Goal: Task Accomplishment & Management: Manage account settings

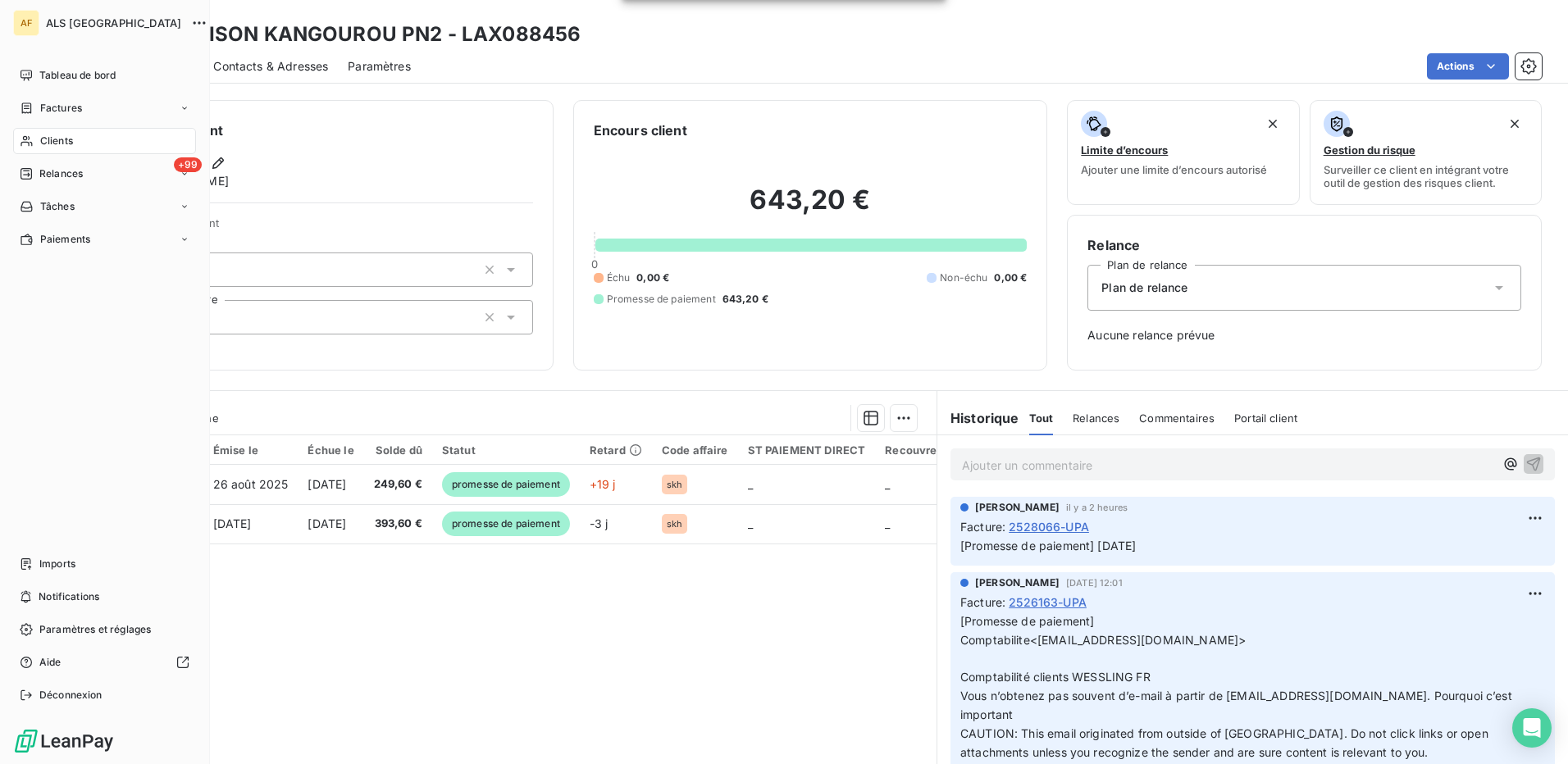
click at [71, 142] on span "Clients" at bounding box center [56, 141] width 33 height 15
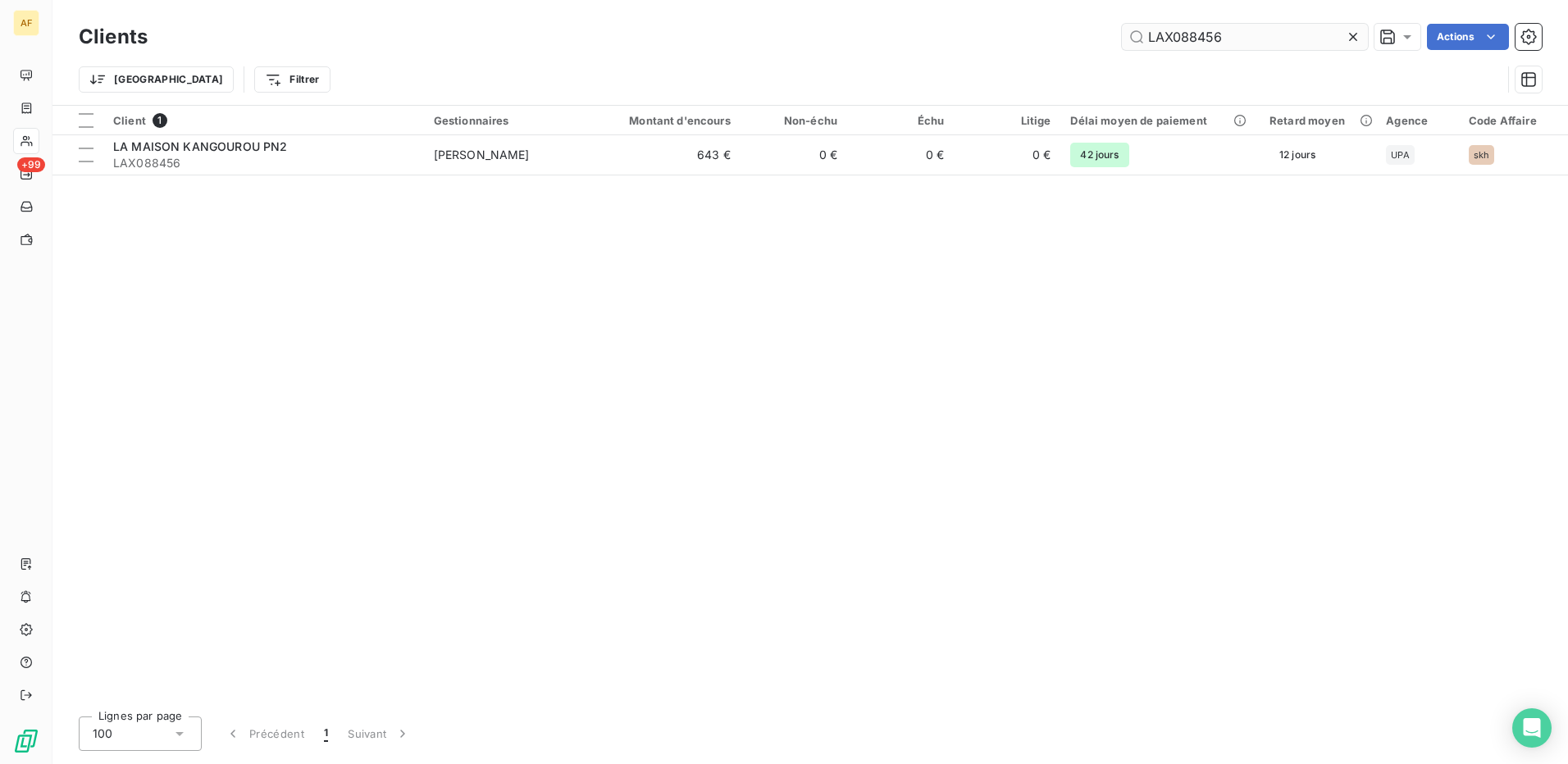
click at [1166, 33] on input "LAX088456" at bounding box center [1244, 36] width 246 height 26
click at [1165, 33] on input "LAX088456" at bounding box center [1244, 36] width 246 height 26
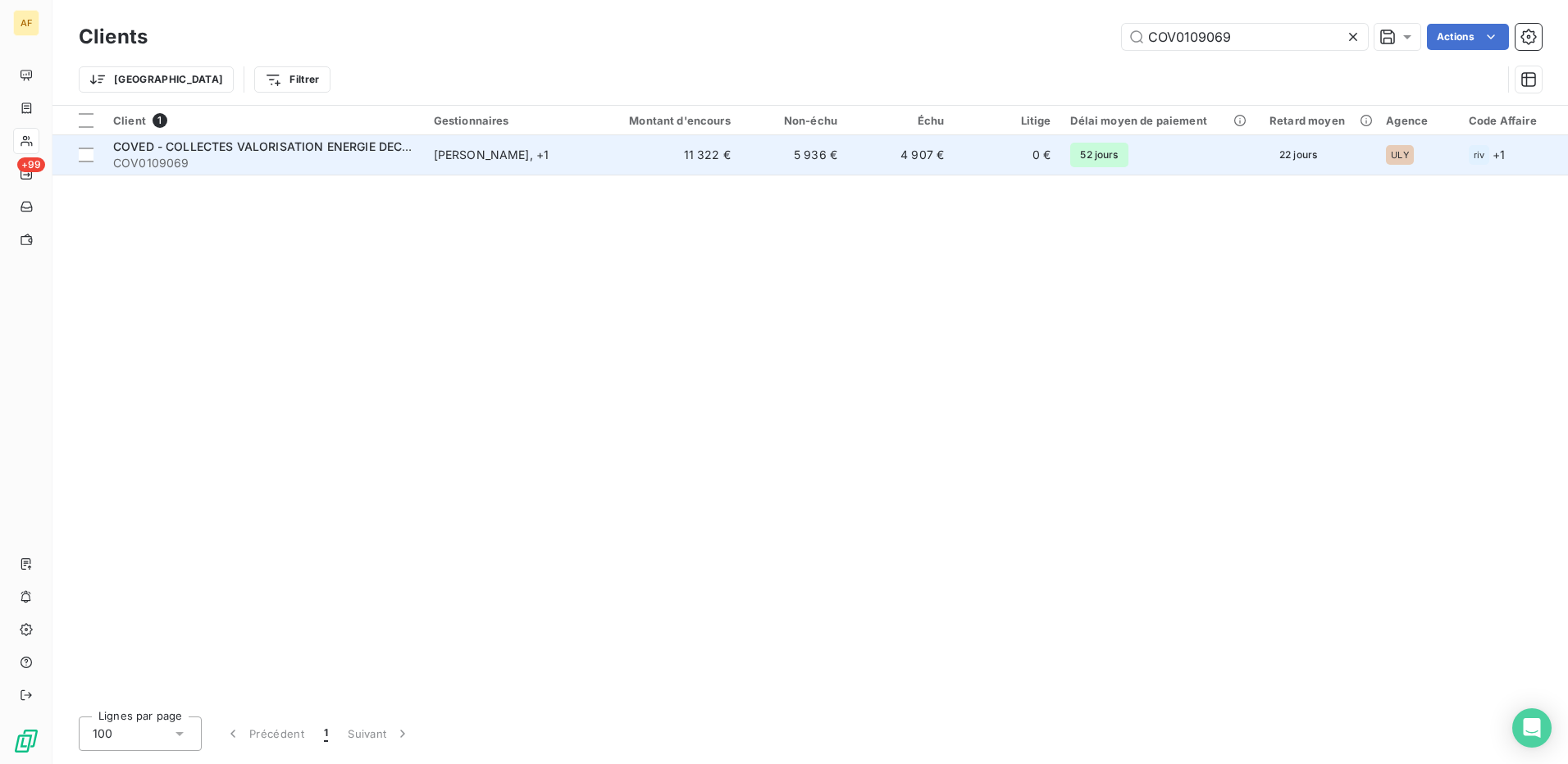
type input "COV0109069"
click at [206, 161] on span "COV0109069" at bounding box center [264, 164] width 301 height 17
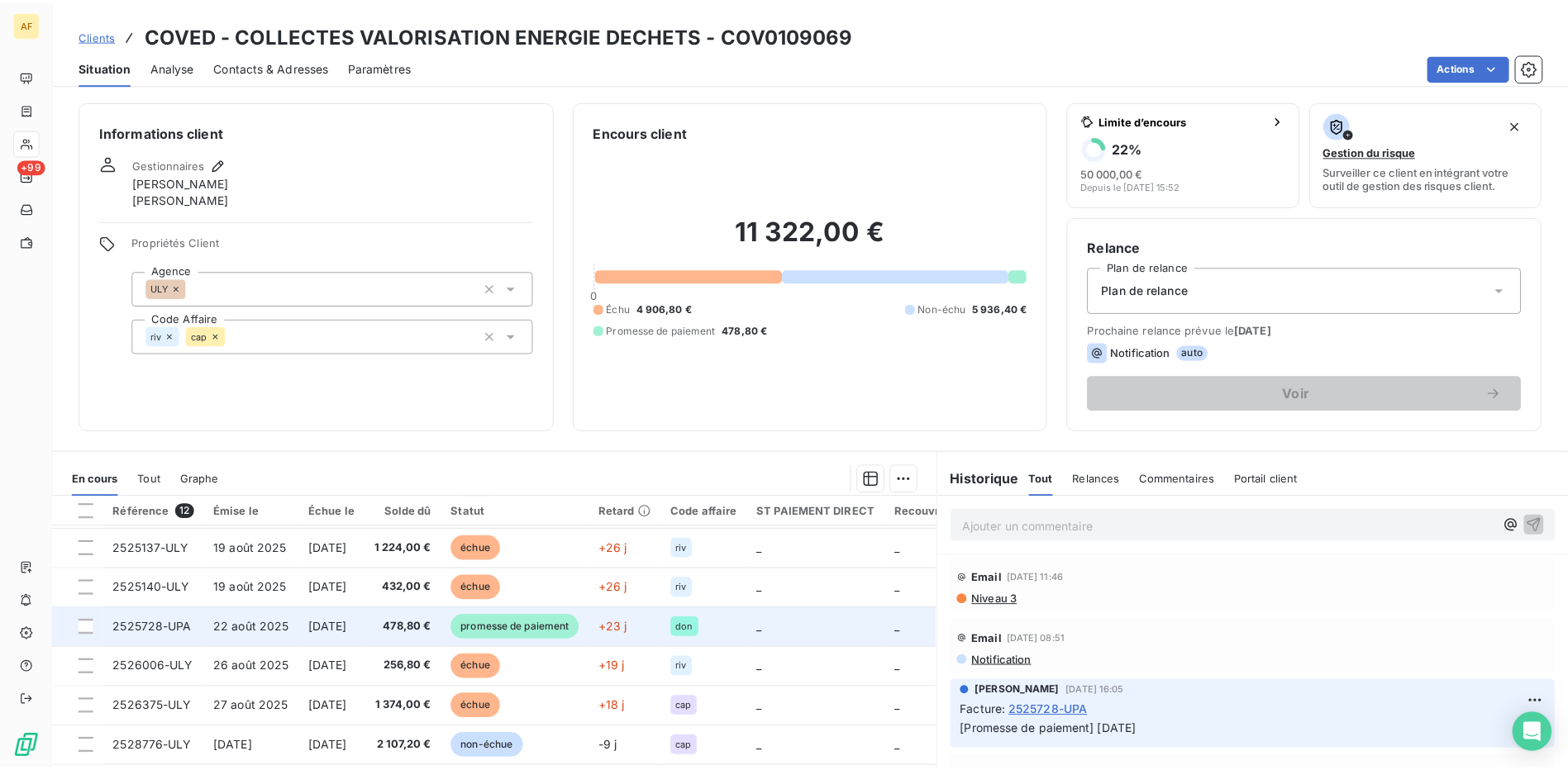
scroll to position [165, 0]
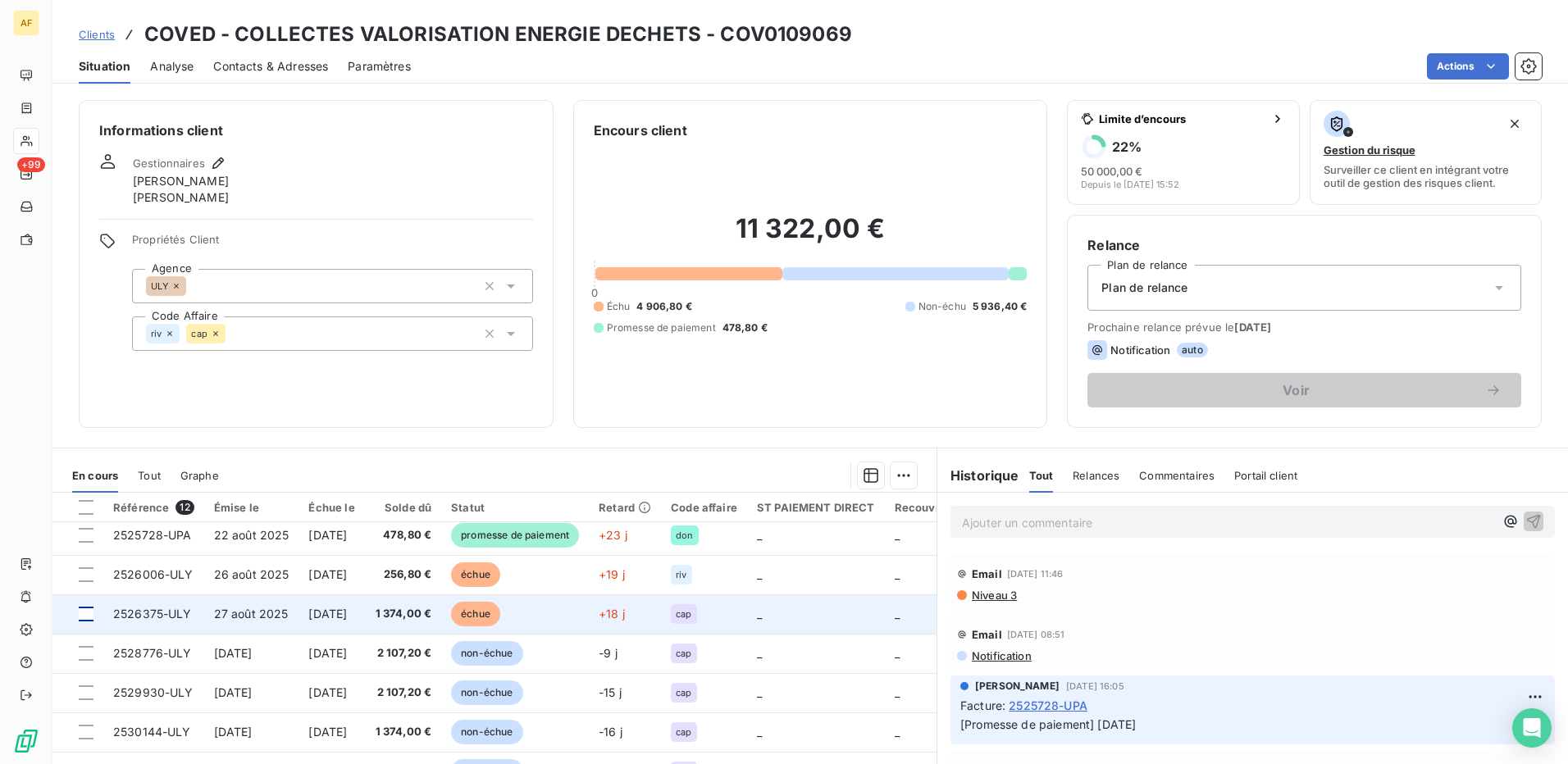
click at [82, 611] on div at bounding box center [86, 614] width 15 height 15
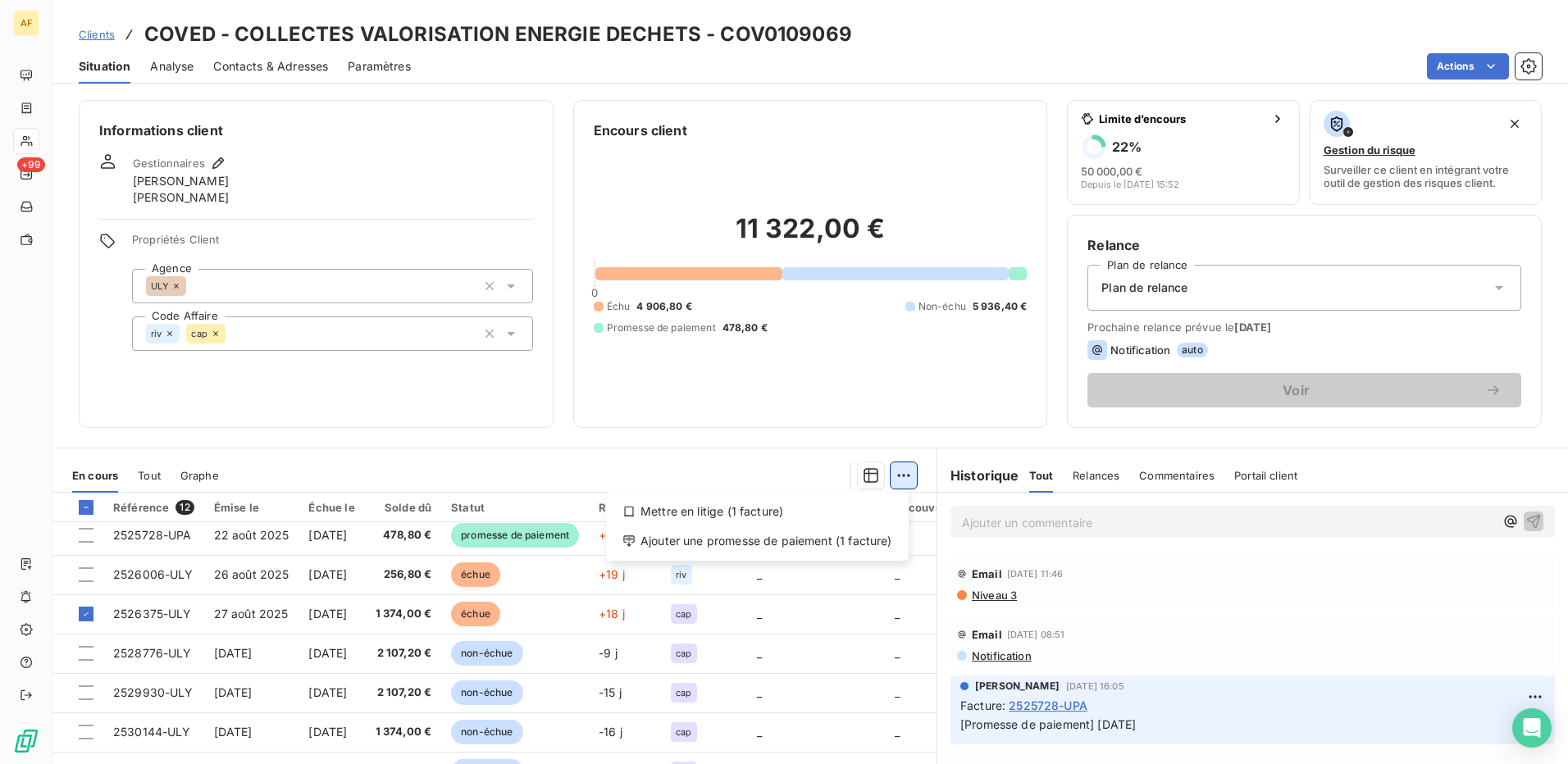
click at [898, 476] on html "AF +99 Clients COVED - COLLECTES VALORISATION ENERGIE DECHETS - COV0109069 Situ…" at bounding box center [784, 382] width 1568 height 764
click at [821, 538] on div "Ajouter une promesse de paiement (1 facture)" at bounding box center [757, 541] width 290 height 26
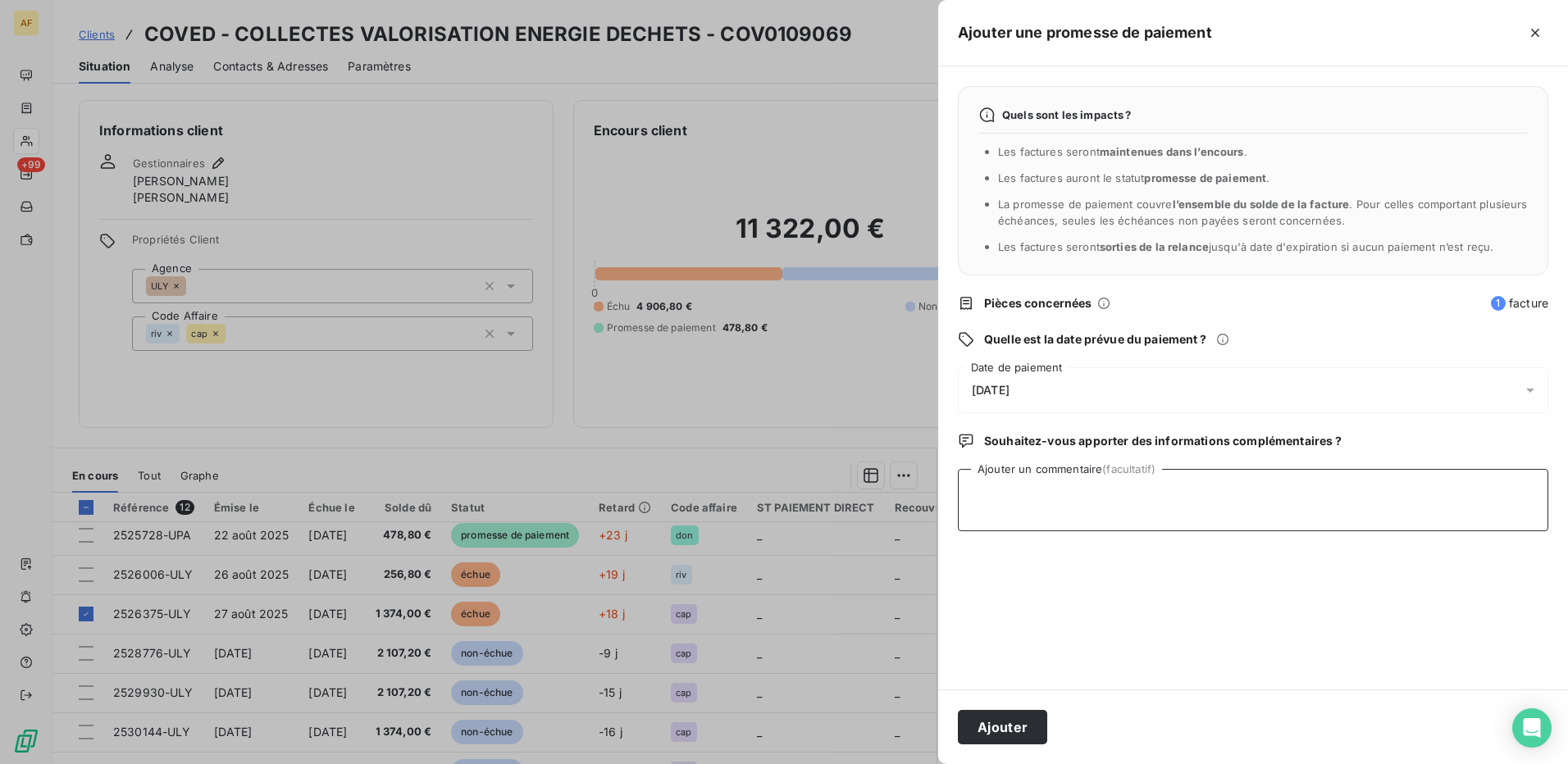
click at [1050, 485] on textarea "Ajouter un commentaire (facultatif)" at bounding box center [1253, 500] width 591 height 63
click at [999, 495] on textarea "Ajouter un commentaire (facultatif)" at bounding box center [1253, 500] width 591 height 63
click at [995, 501] on textarea "Ajouter un commentaire (facultatif)" at bounding box center [1253, 500] width 591 height 63
click at [1072, 509] on textarea "Ajouter un commentaire (facultatif)" at bounding box center [1253, 500] width 591 height 63
click at [993, 498] on textarea "[DATE]" at bounding box center [1253, 500] width 591 height 63
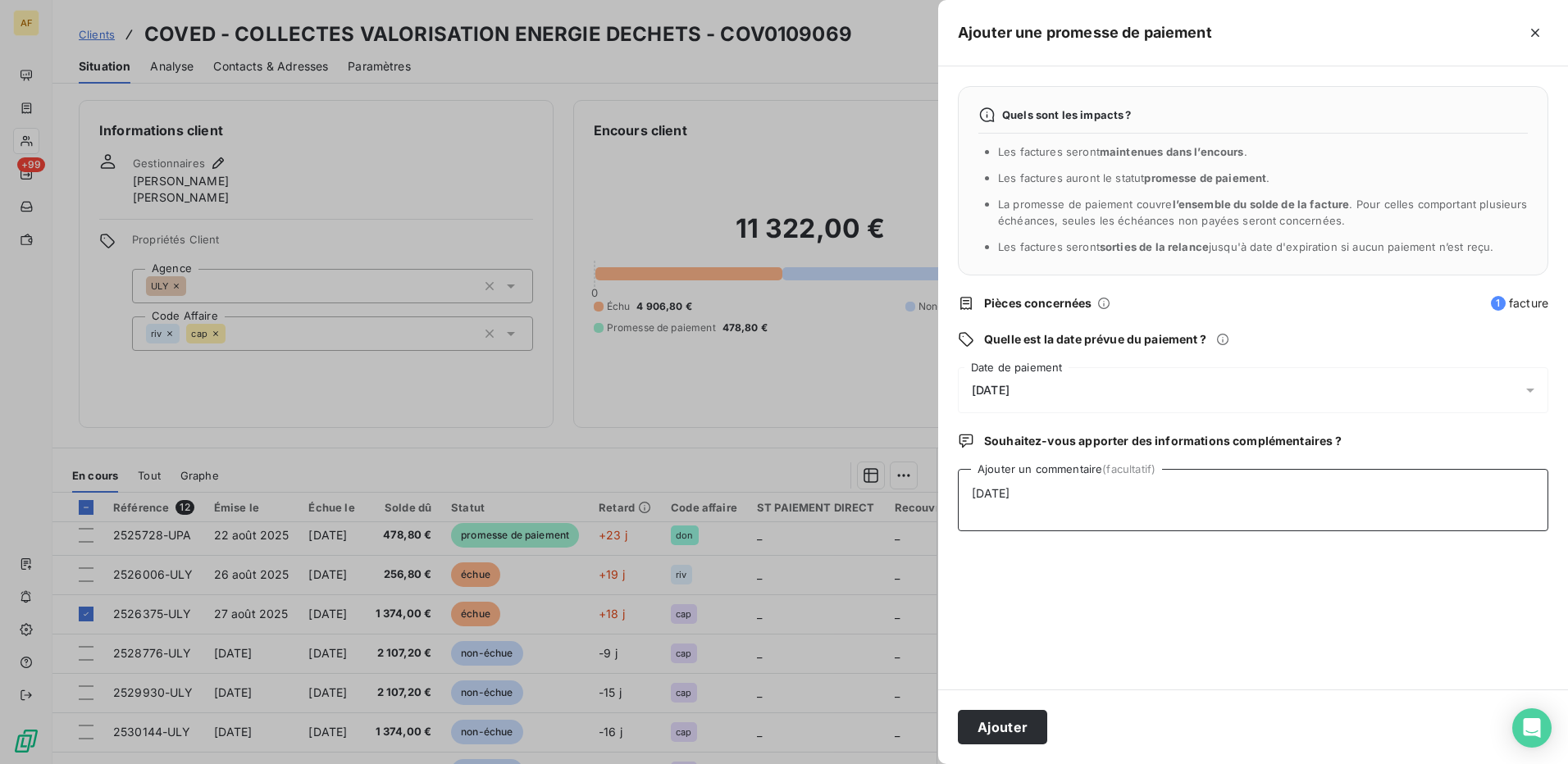
type textarea "[DATE]"
click at [1010, 392] on span "[DATE]" at bounding box center [990, 390] width 37 height 13
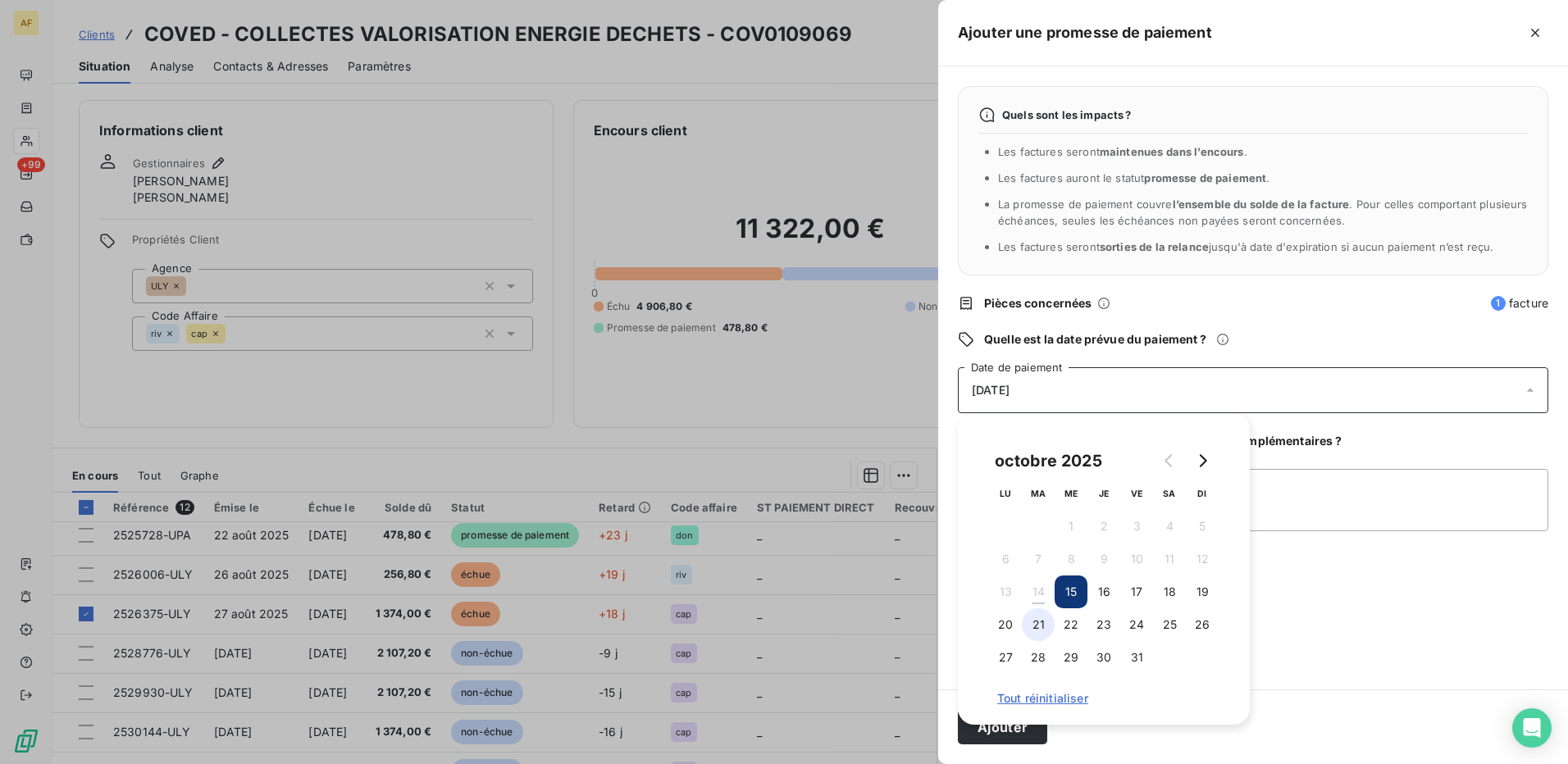
click at [1034, 626] on button "21" at bounding box center [1038, 625] width 33 height 33
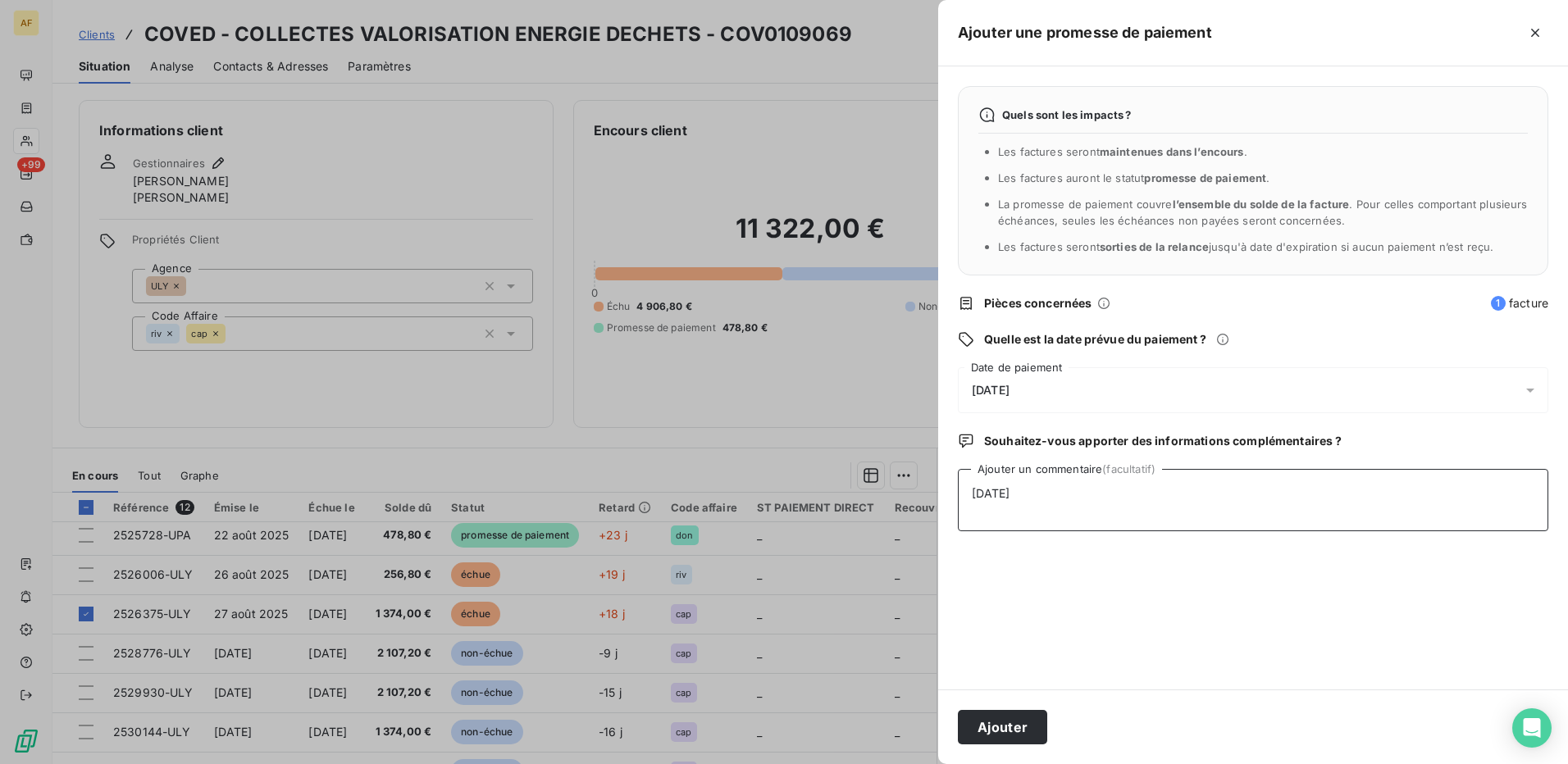
click at [1318, 509] on textarea "[DATE]" at bounding box center [1253, 500] width 591 height 63
click at [988, 728] on button "Ajouter" at bounding box center [1002, 728] width 90 height 35
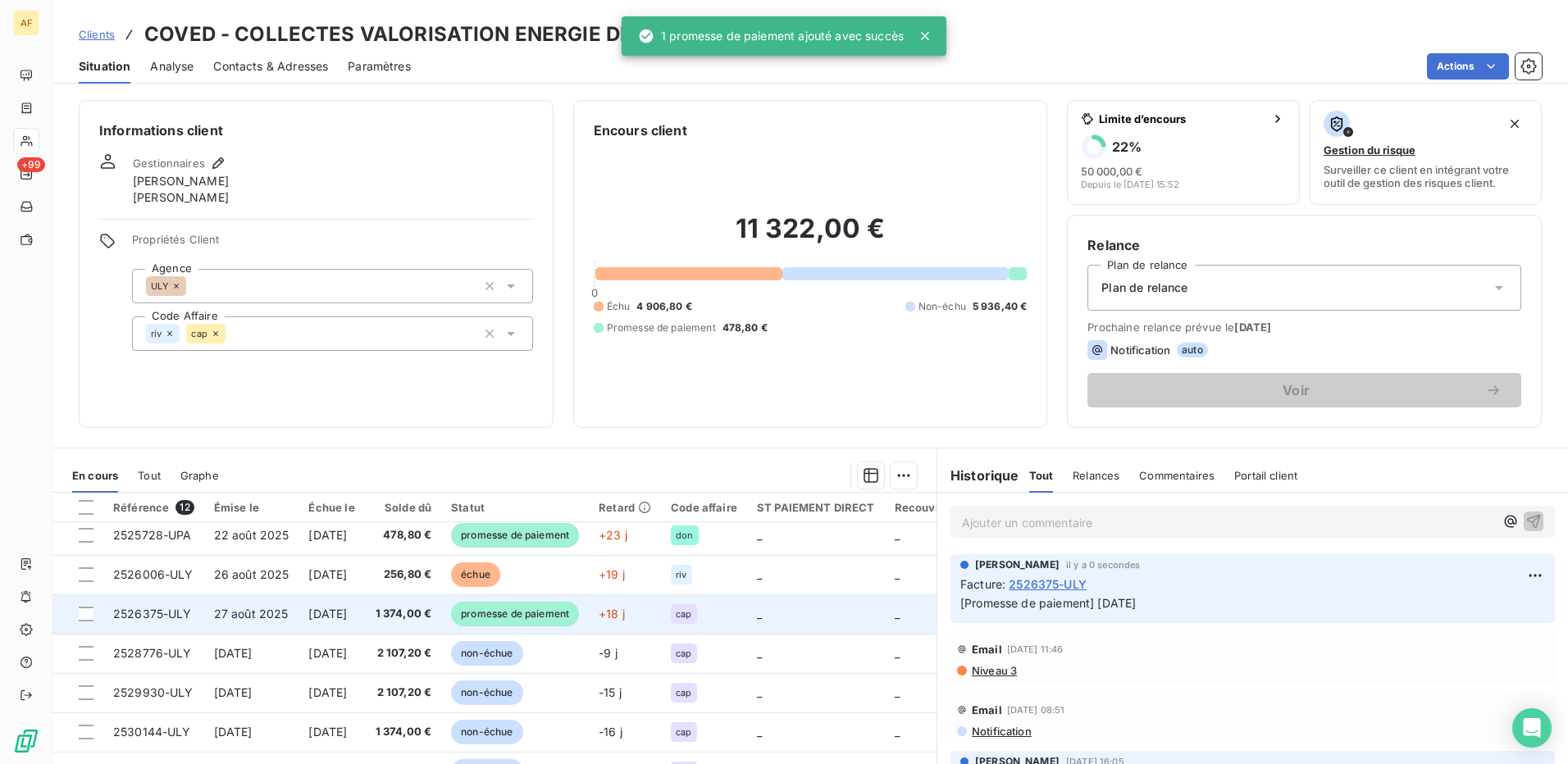
click at [579, 611] on span "promesse de paiement" at bounding box center [514, 614] width 128 height 24
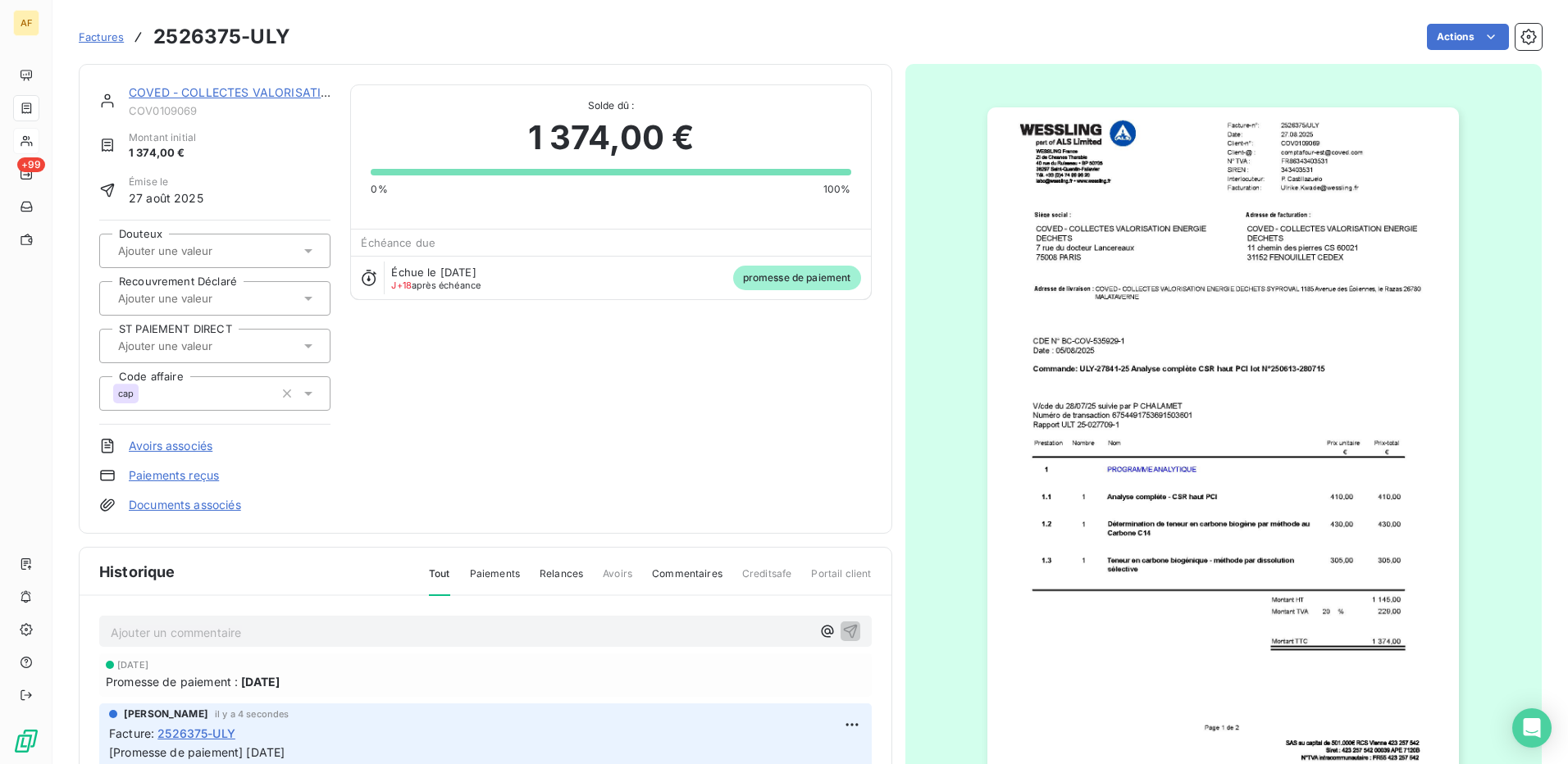
click at [157, 479] on link "Paiements reçus" at bounding box center [174, 476] width 90 height 17
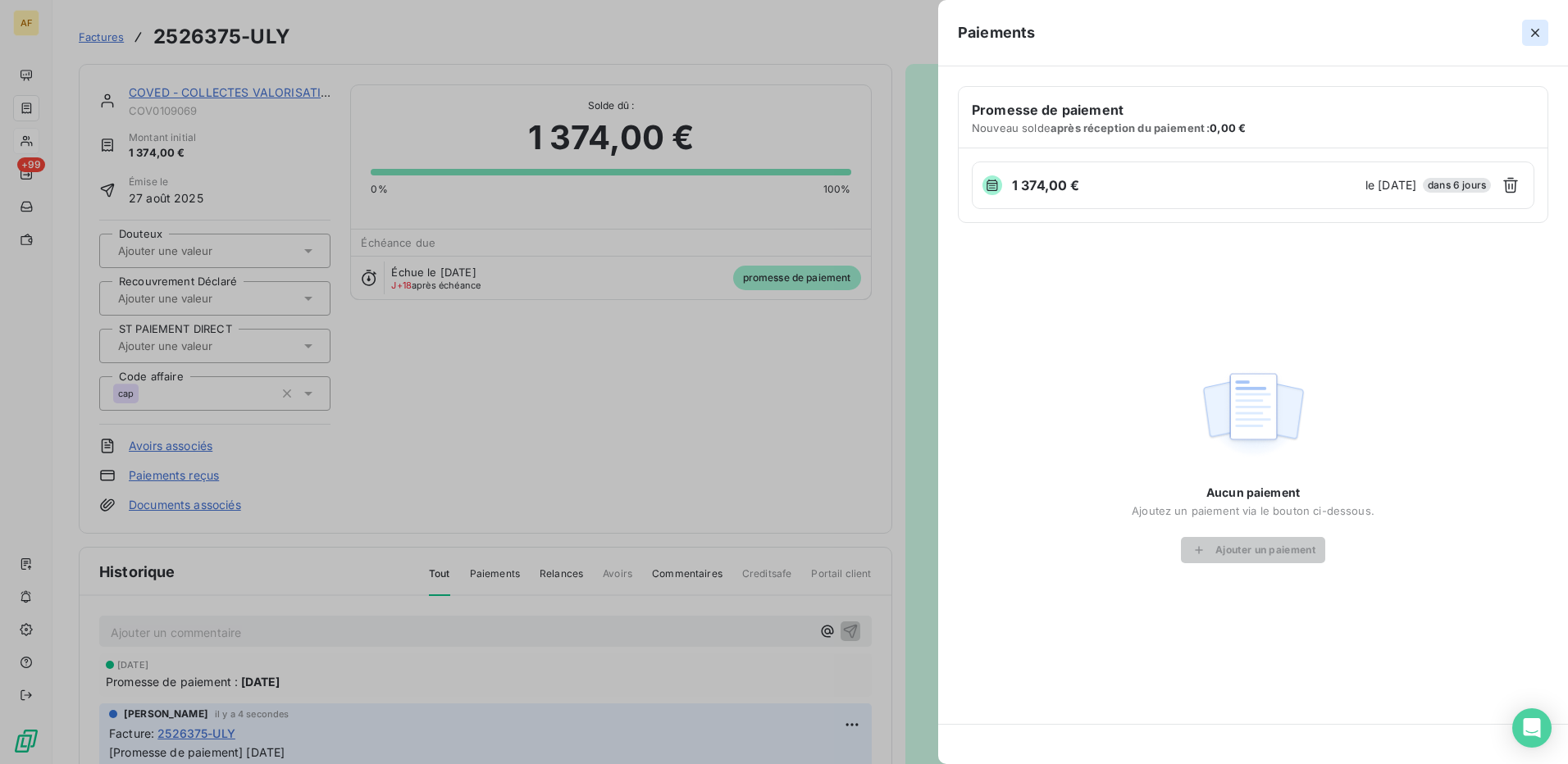
click at [1535, 37] on icon "button" at bounding box center [1535, 33] width 17 height 17
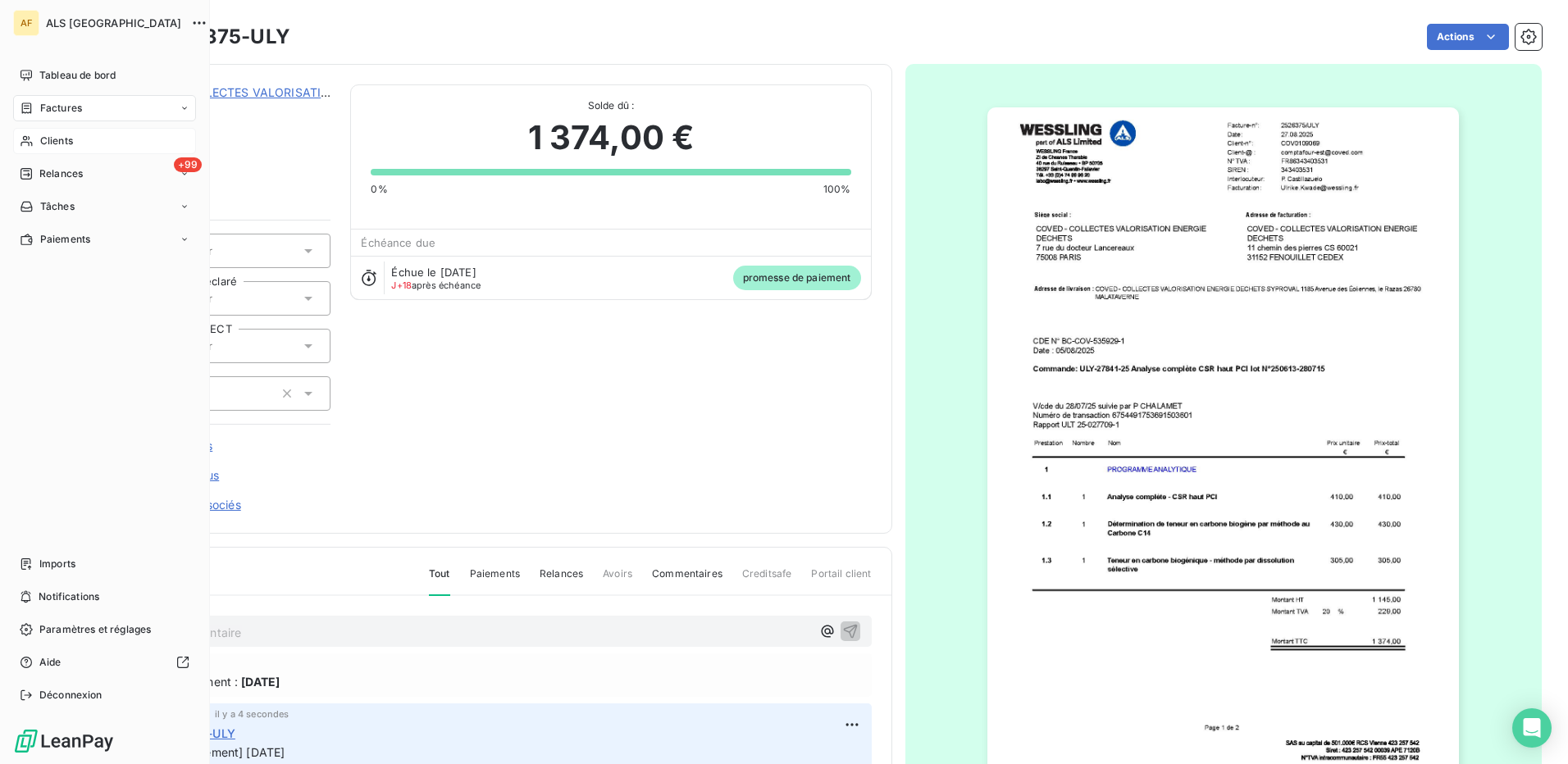
click at [50, 137] on span "Clients" at bounding box center [56, 141] width 33 height 15
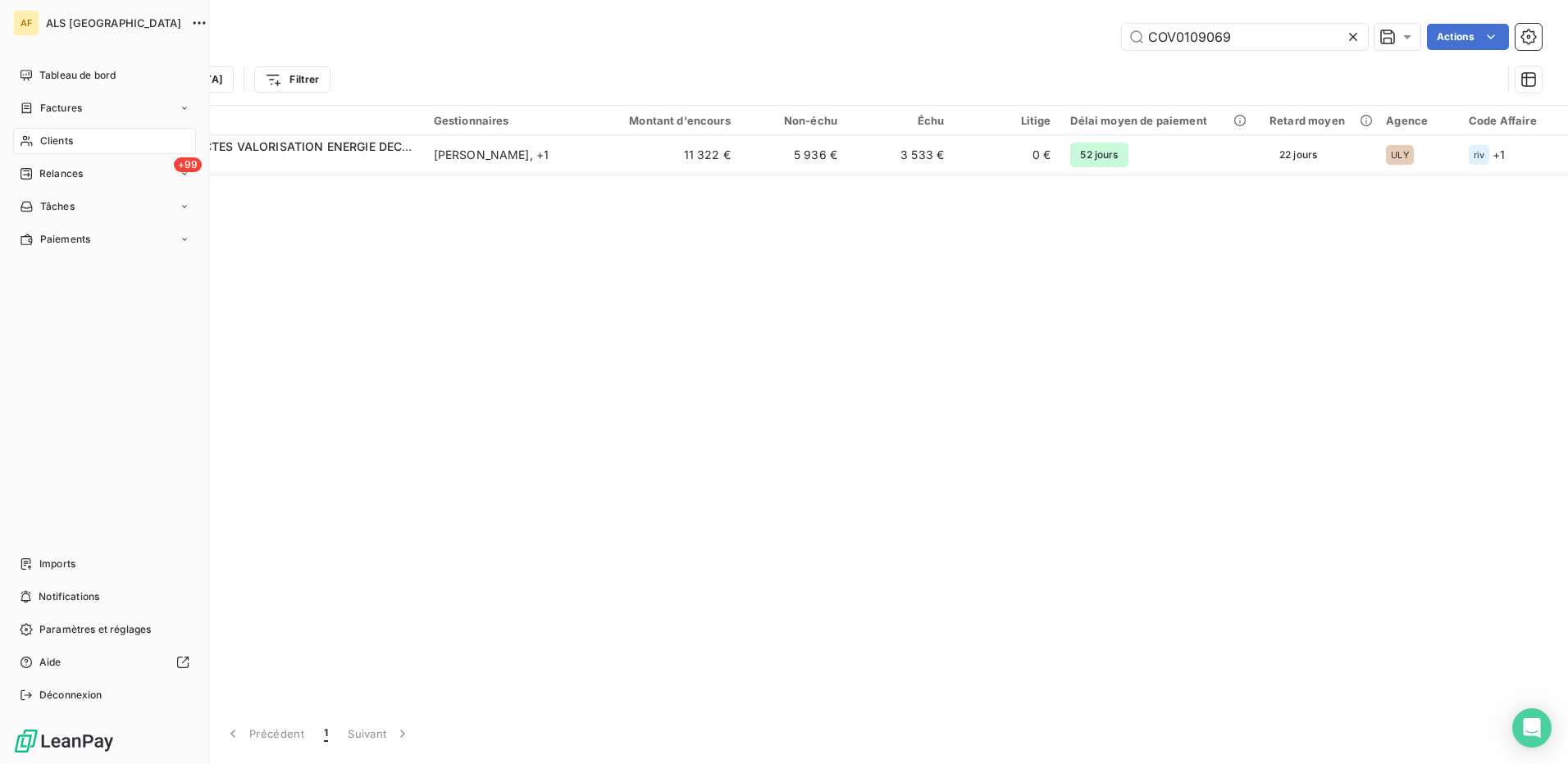
click at [41, 137] on span "Clients" at bounding box center [56, 141] width 33 height 15
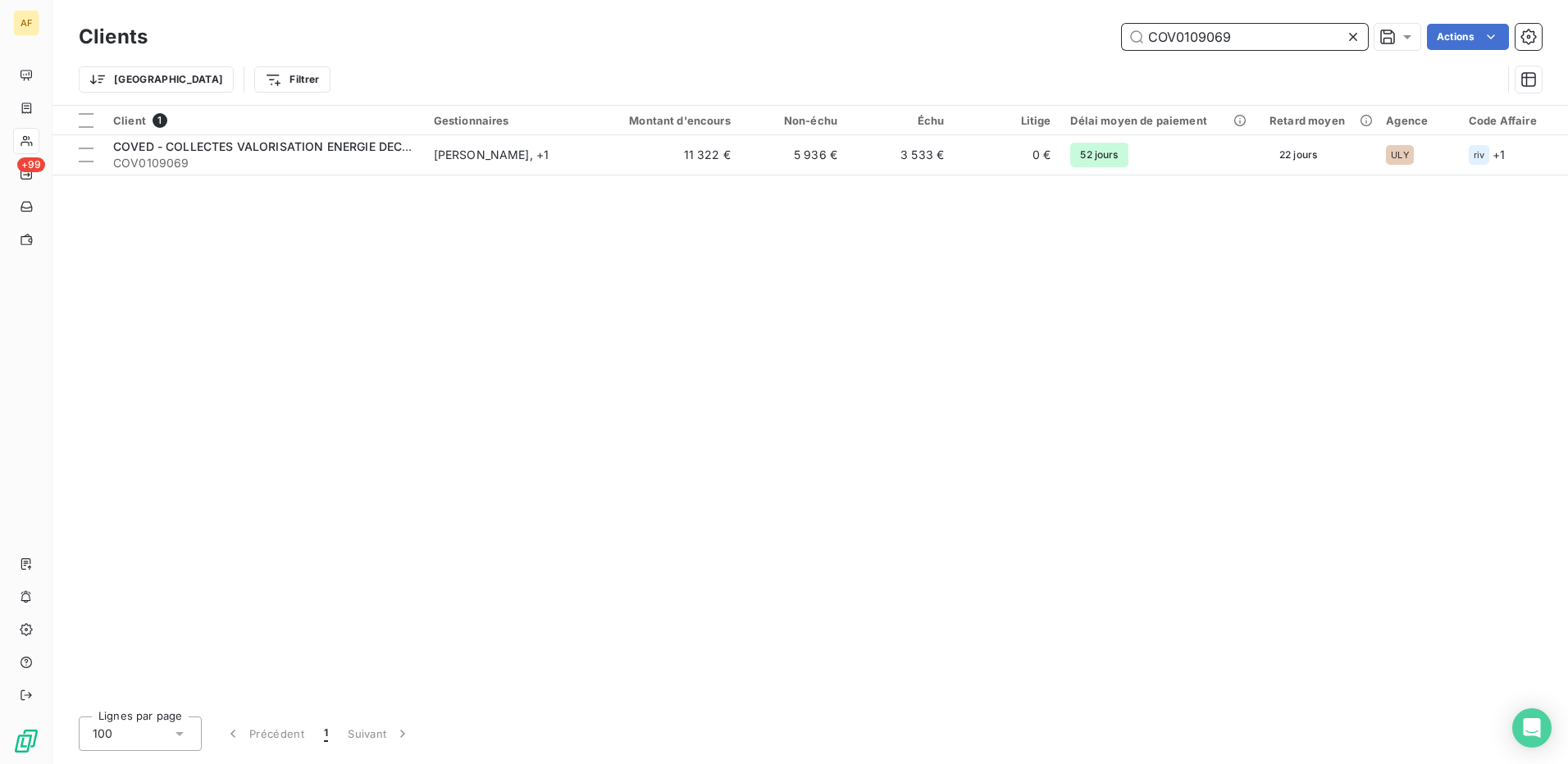
click at [1176, 36] on input "COV0109069" at bounding box center [1244, 36] width 246 height 26
paste input "HOL033241"
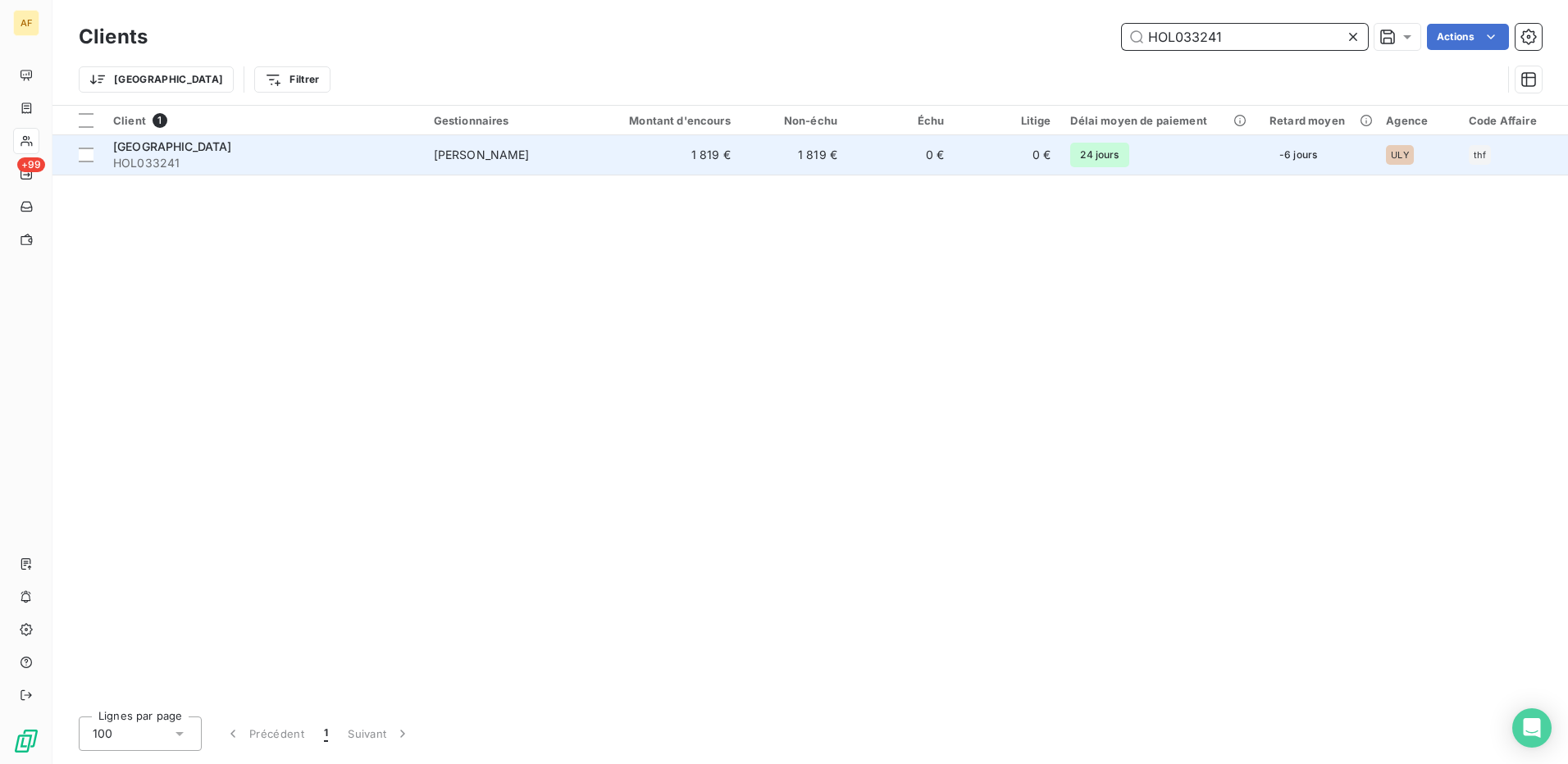
type input "HOL033241"
click at [301, 161] on span "HOL033241" at bounding box center [264, 164] width 301 height 17
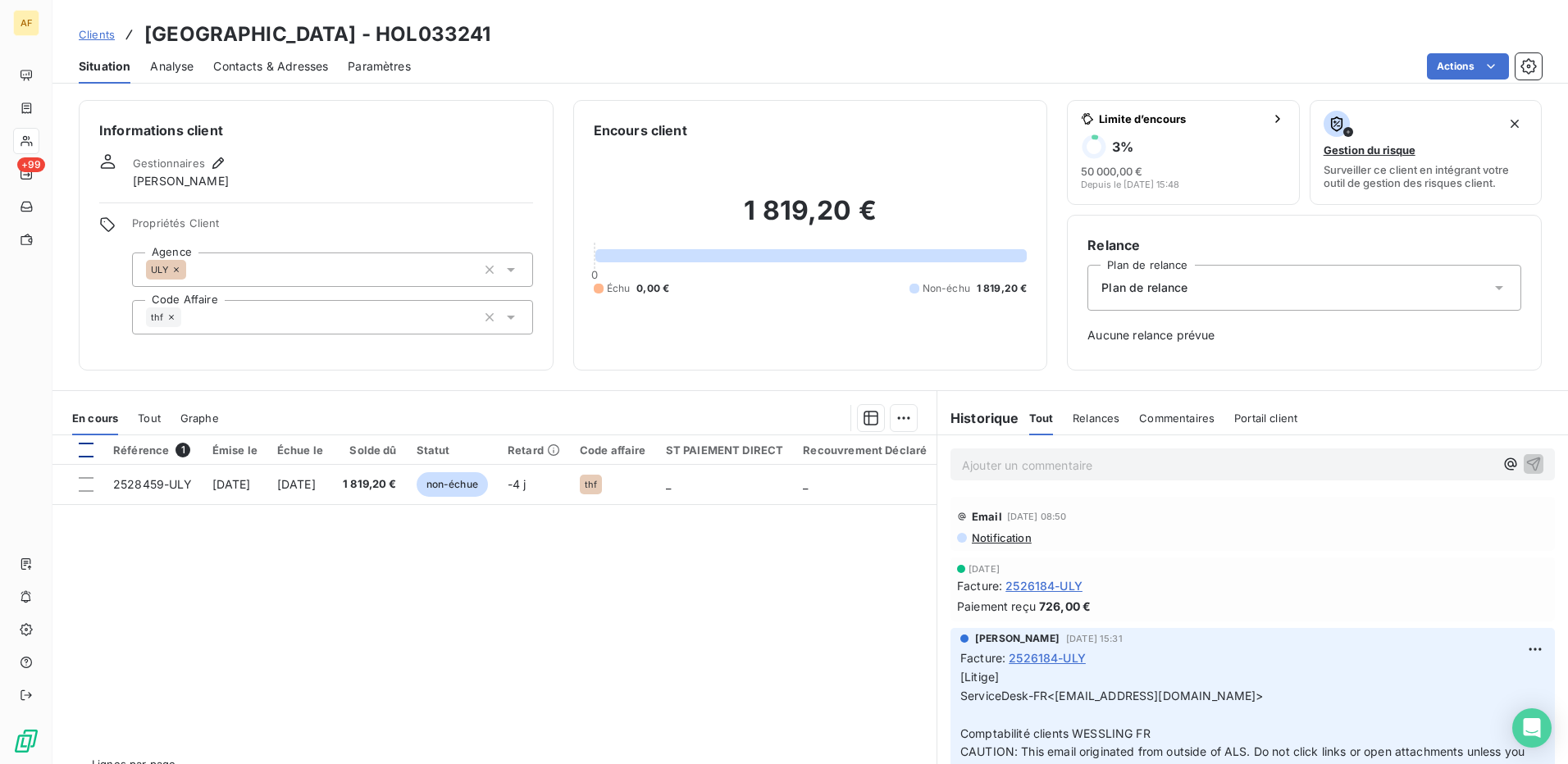
click at [90, 453] on div at bounding box center [86, 451] width 15 height 15
click at [900, 415] on html "AF +99 Clients HOLCIM INNOVATION CENTER - HOL033241 Situation Analyse Contacts …" at bounding box center [784, 382] width 1568 height 764
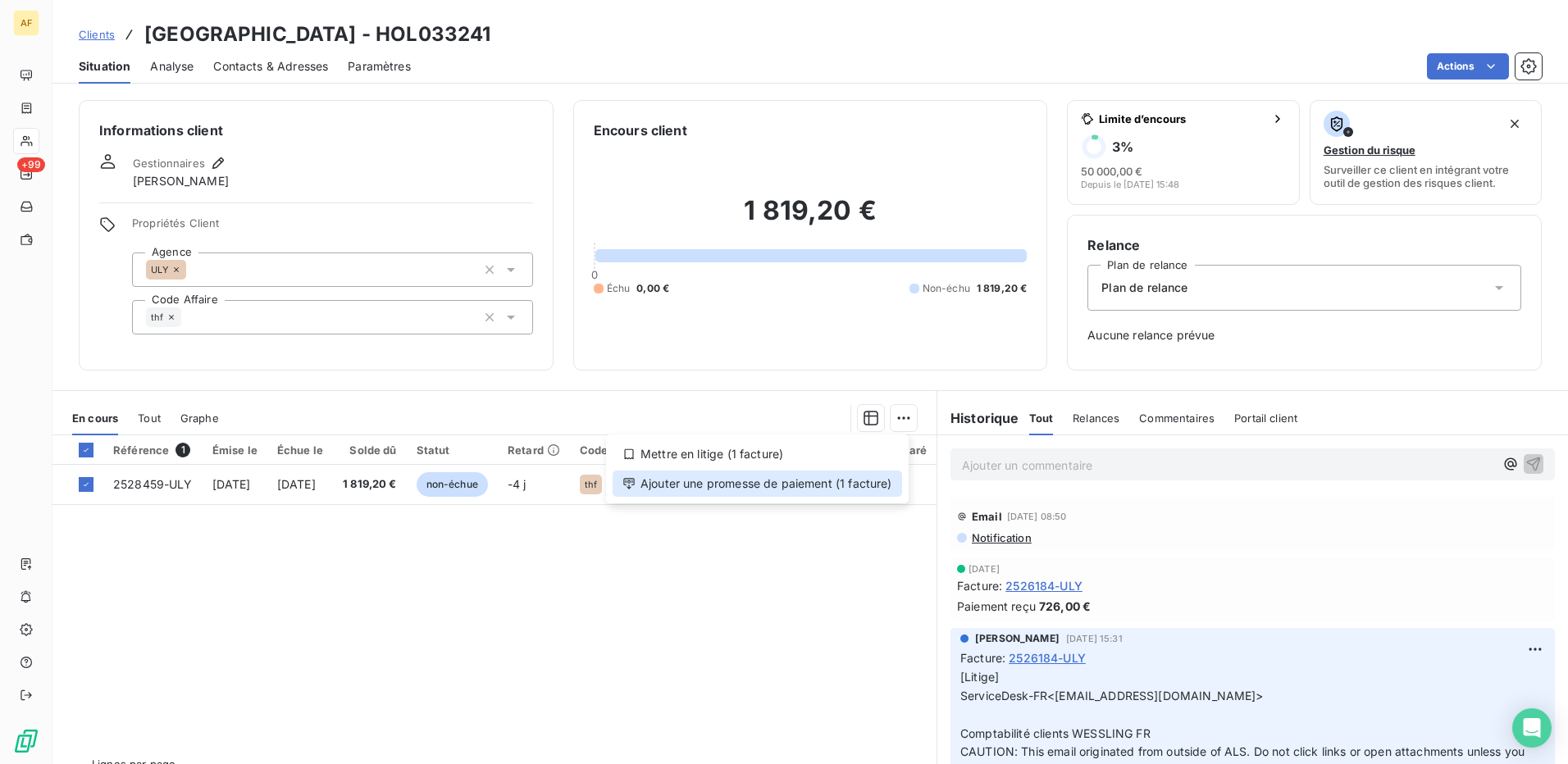
click at [858, 484] on div "Ajouter une promesse de paiement (1 facture)" at bounding box center [757, 483] width 290 height 26
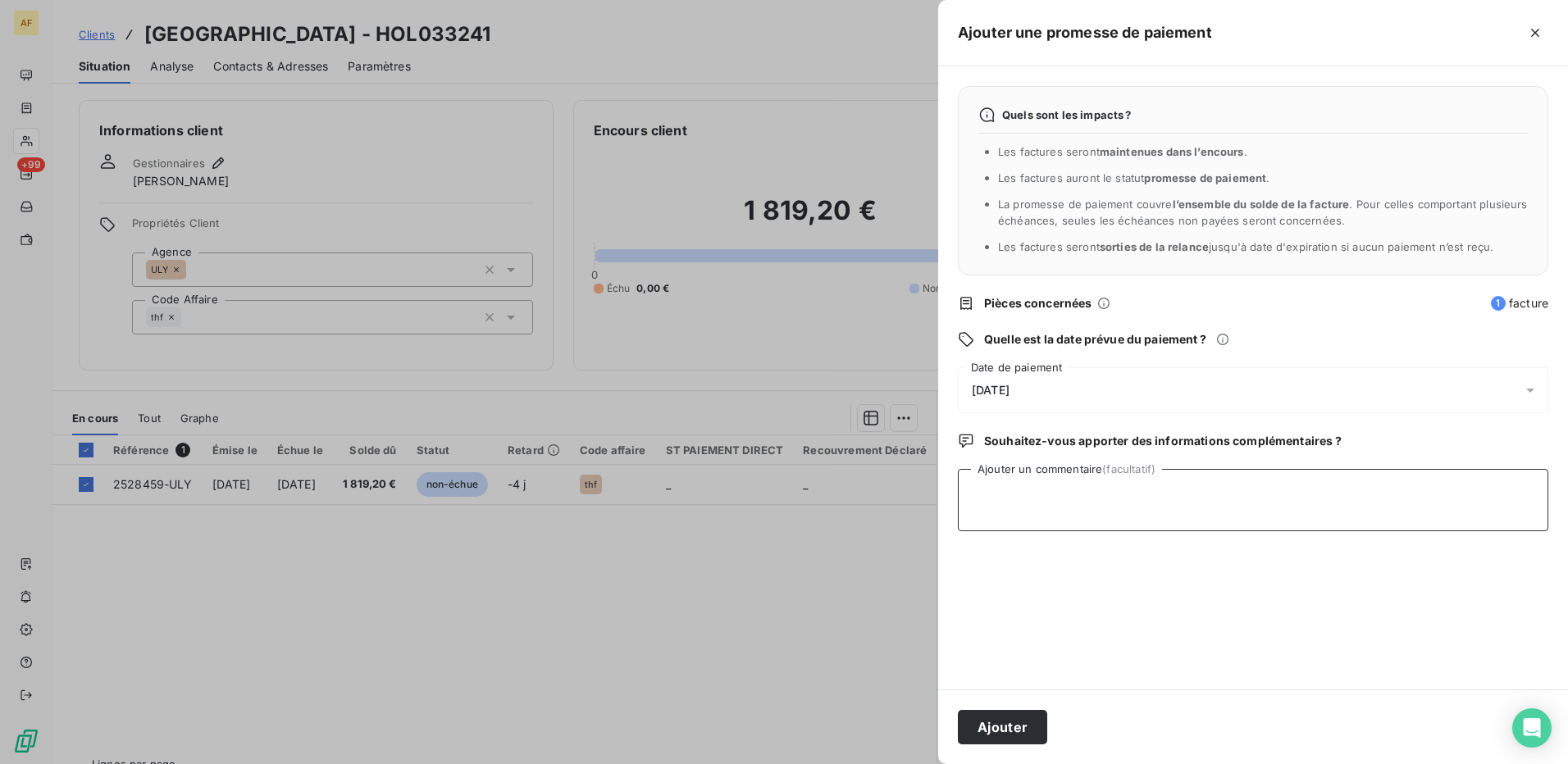
click at [992, 481] on textarea "Ajouter un commentaire (facultatif)" at bounding box center [1253, 500] width 591 height 63
type textarea "[DATE]"
click at [1057, 390] on div "[DATE]" at bounding box center [1253, 390] width 591 height 46
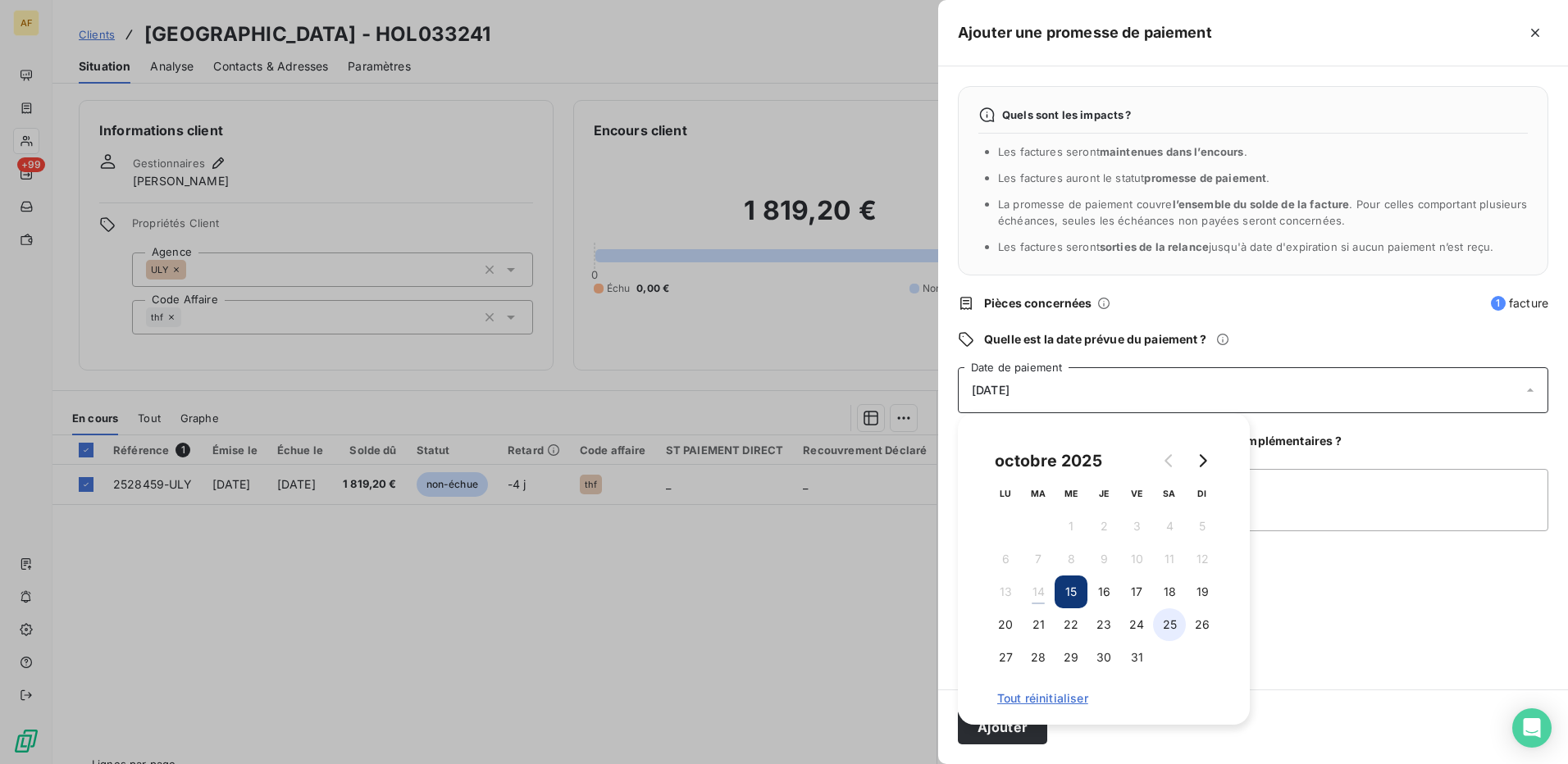
click at [1171, 631] on button "25" at bounding box center [1169, 625] width 33 height 33
click at [1303, 523] on textarea "[DATE]" at bounding box center [1253, 500] width 591 height 63
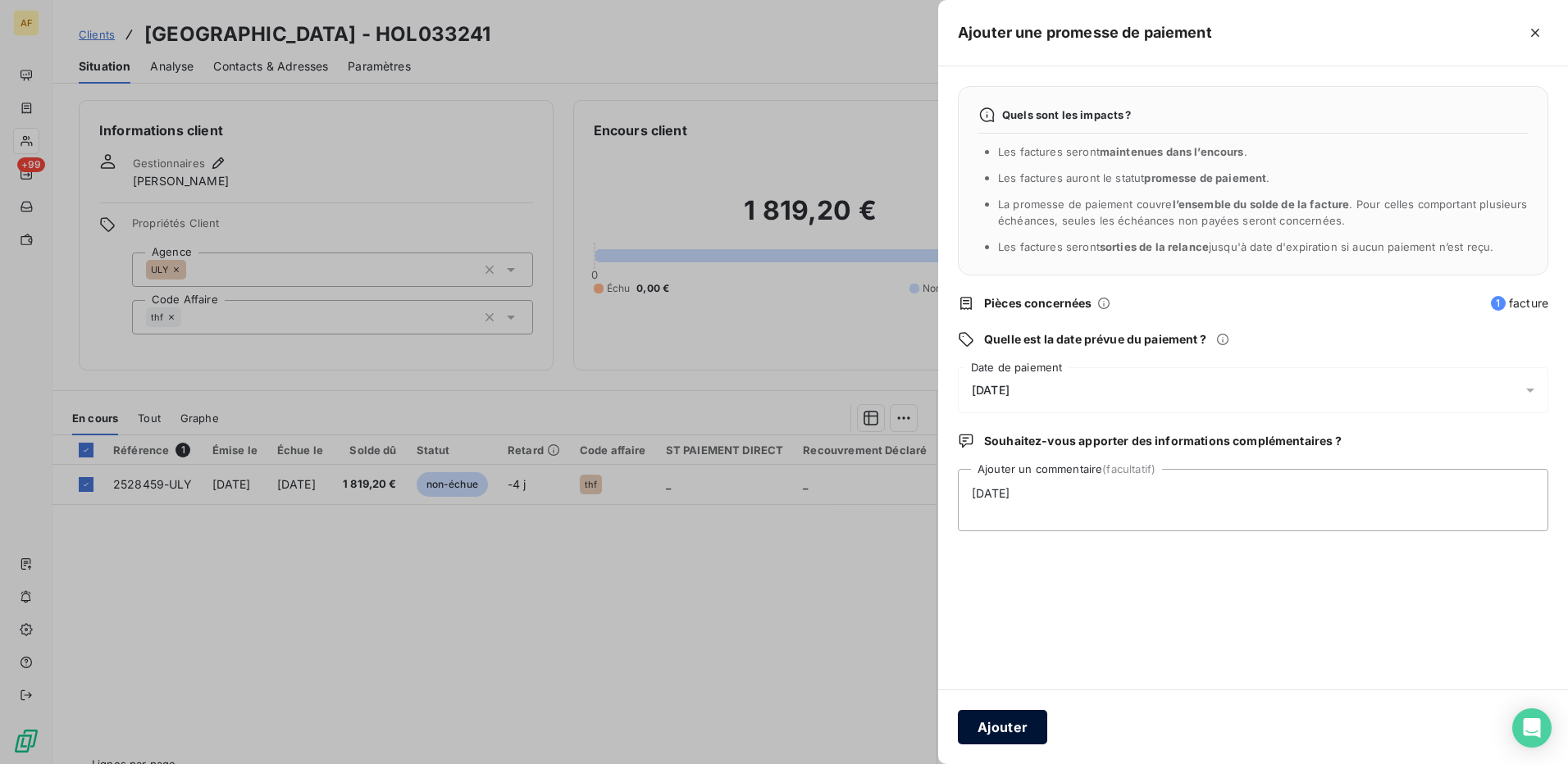
click at [999, 731] on button "Ajouter" at bounding box center [1002, 728] width 90 height 35
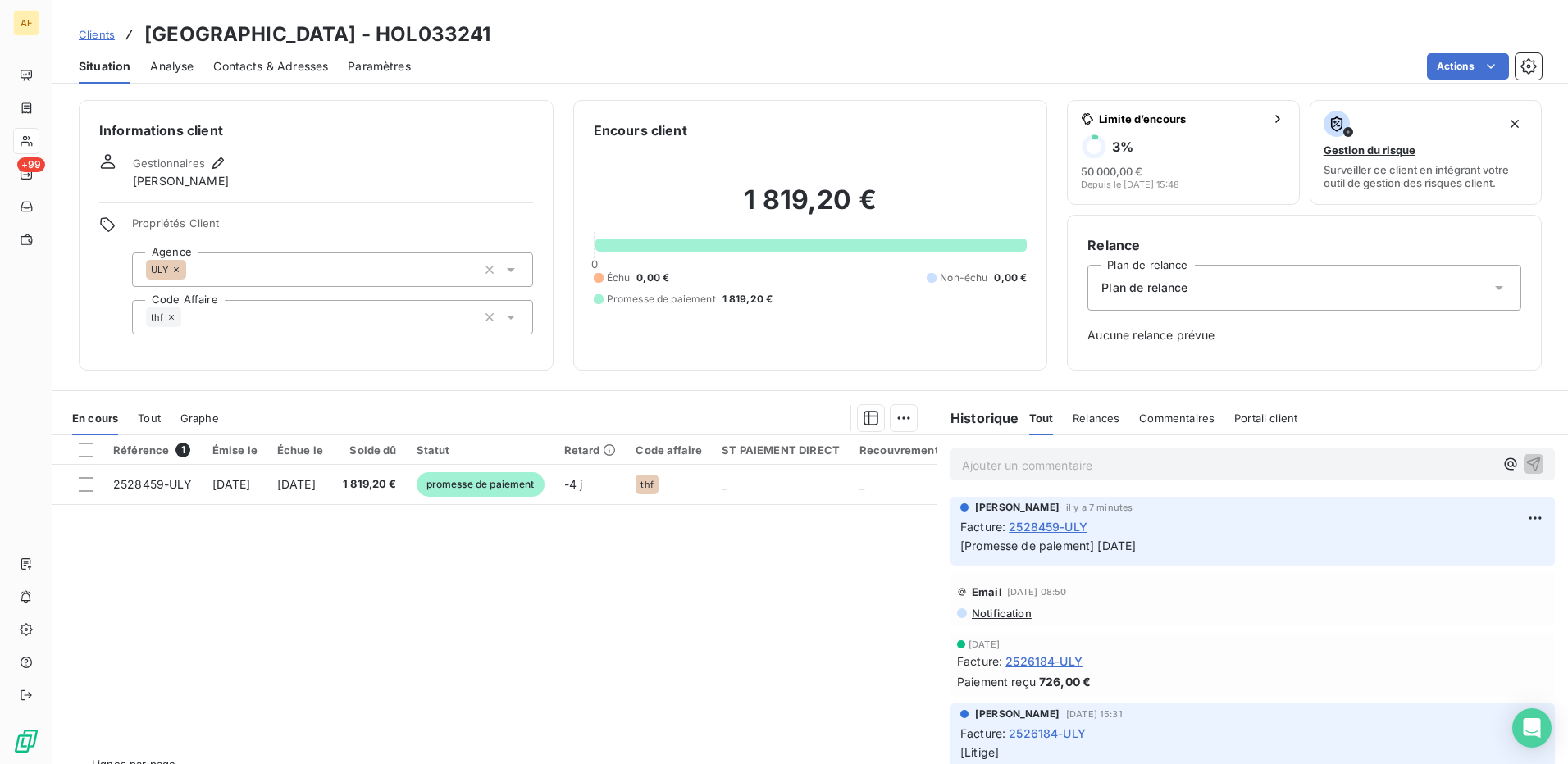
click at [443, 622] on div "Référence 1 Émise le Échue le Solde dû Statut Retard Code affaire ST PAIEMENT D…" at bounding box center [495, 594] width 885 height 316
click at [727, 38] on div "Clients [GEOGRAPHIC_DATA] - HOL033241" at bounding box center [810, 35] width 1516 height 30
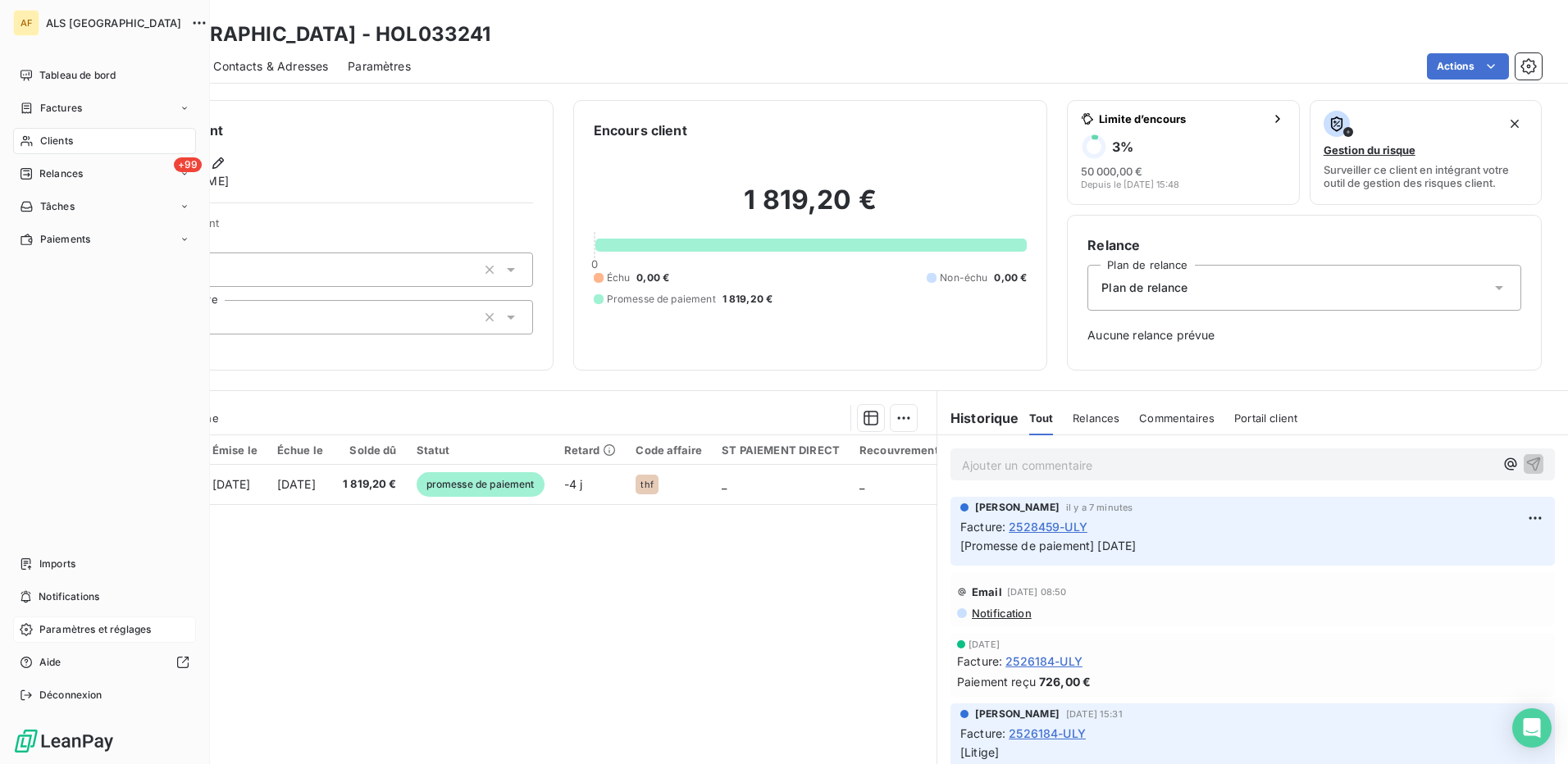
click at [84, 631] on span "Paramètres et réglages" at bounding box center [94, 630] width 111 height 15
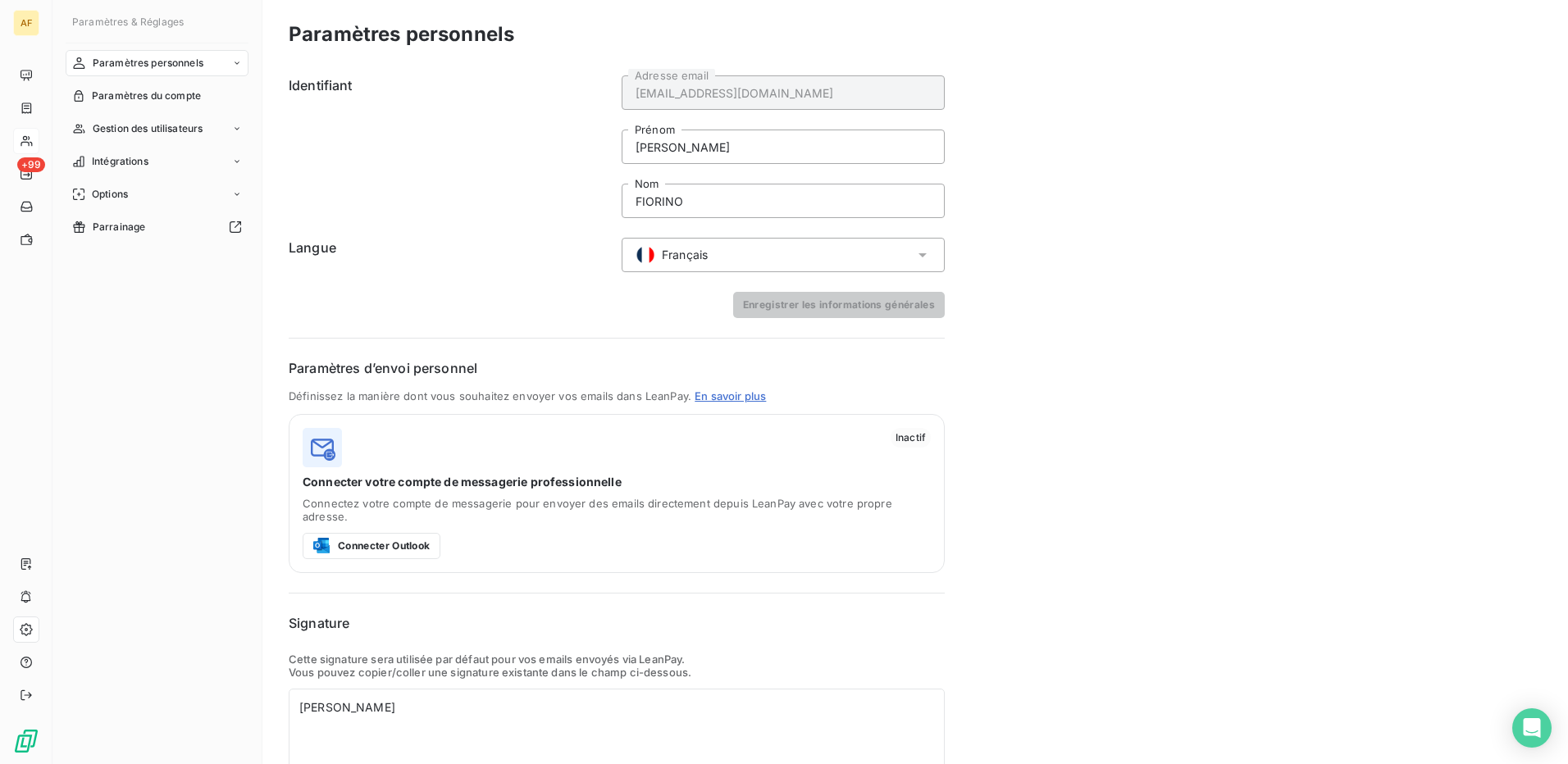
click at [110, 293] on div "Paramètres personnels Paramètres du compte Gestion des utilisateurs Intégration…" at bounding box center [157, 393] width 183 height 685
click at [457, 102] on h6 "Identifiant" at bounding box center [451, 147] width 324 height 143
click at [137, 124] on span "Gestion des utilisateurs" at bounding box center [148, 129] width 110 height 15
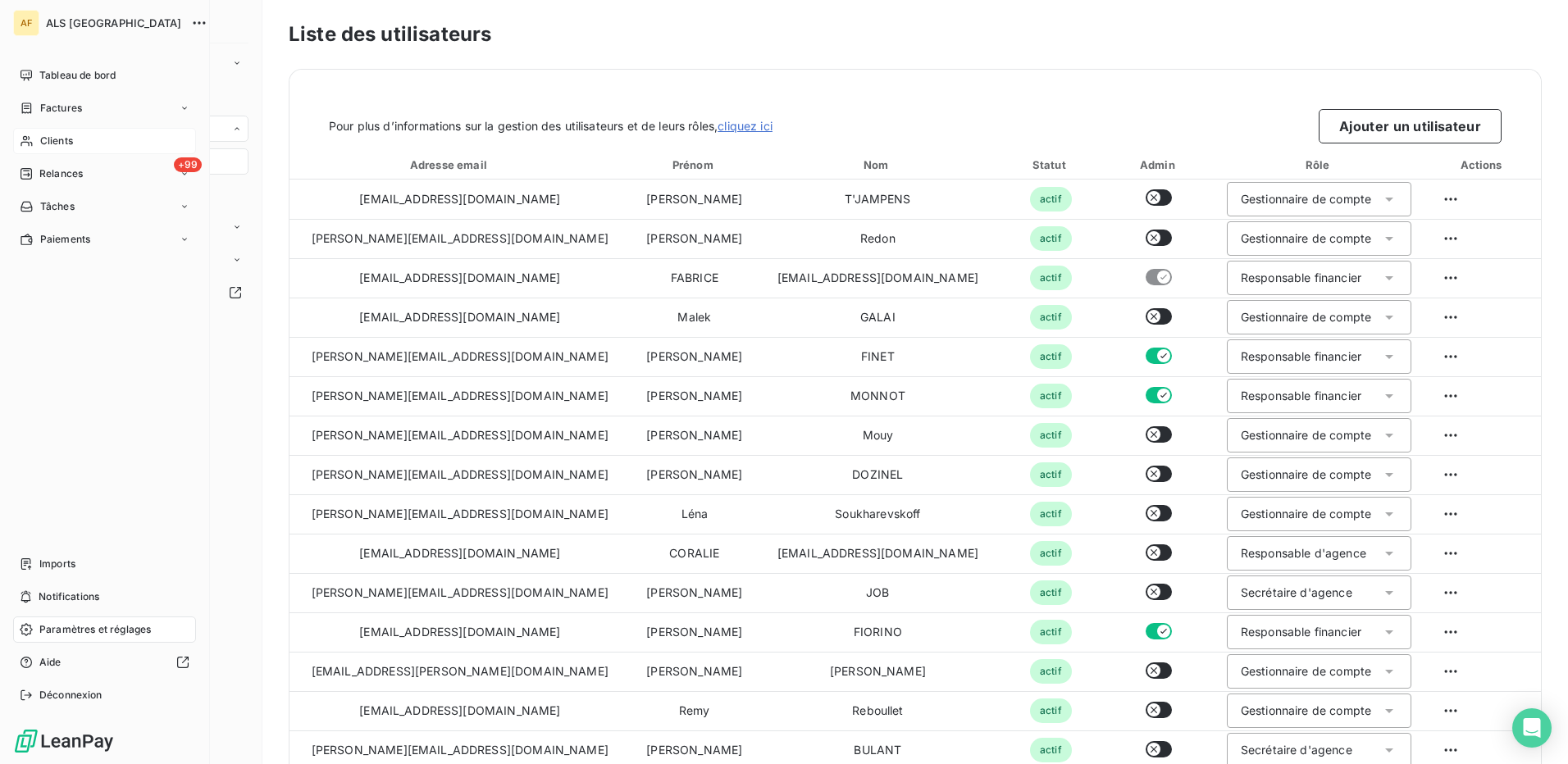
click at [50, 142] on span "Clients" at bounding box center [56, 141] width 33 height 15
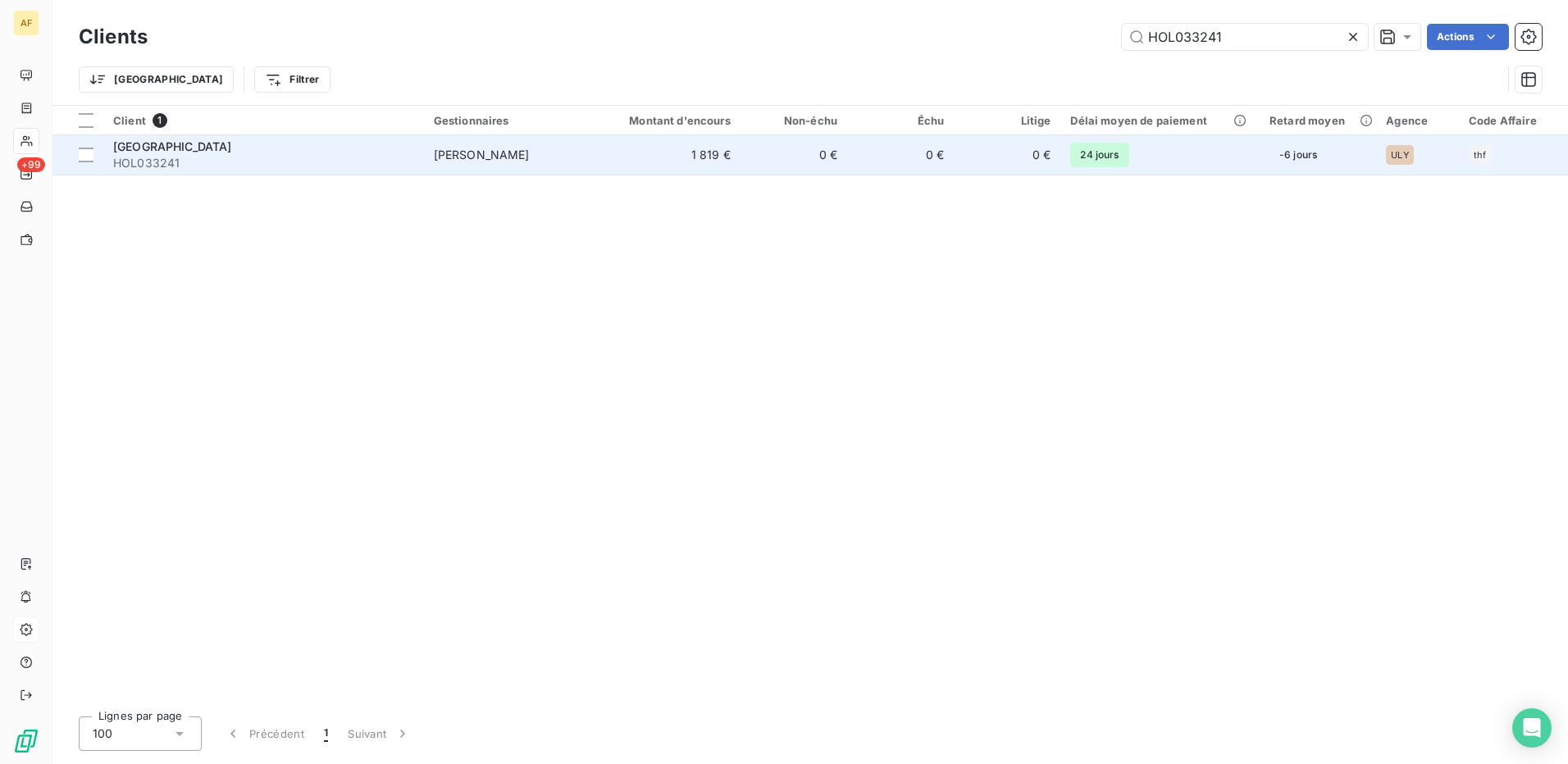
click at [1327, 151] on span "-6 jours" at bounding box center [1298, 155] width 57 height 24
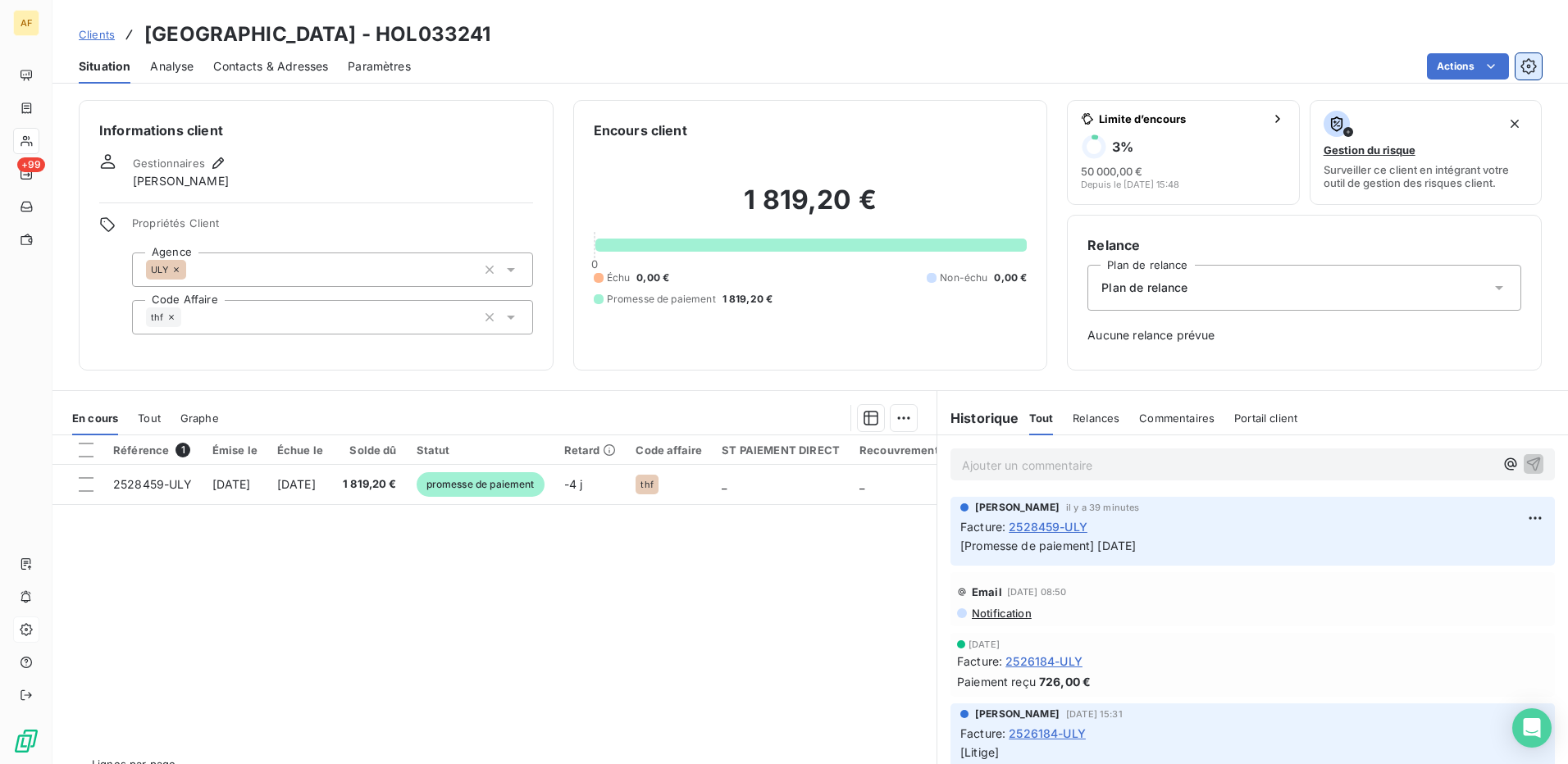
click at [1524, 61] on icon "button" at bounding box center [1528, 65] width 16 height 16
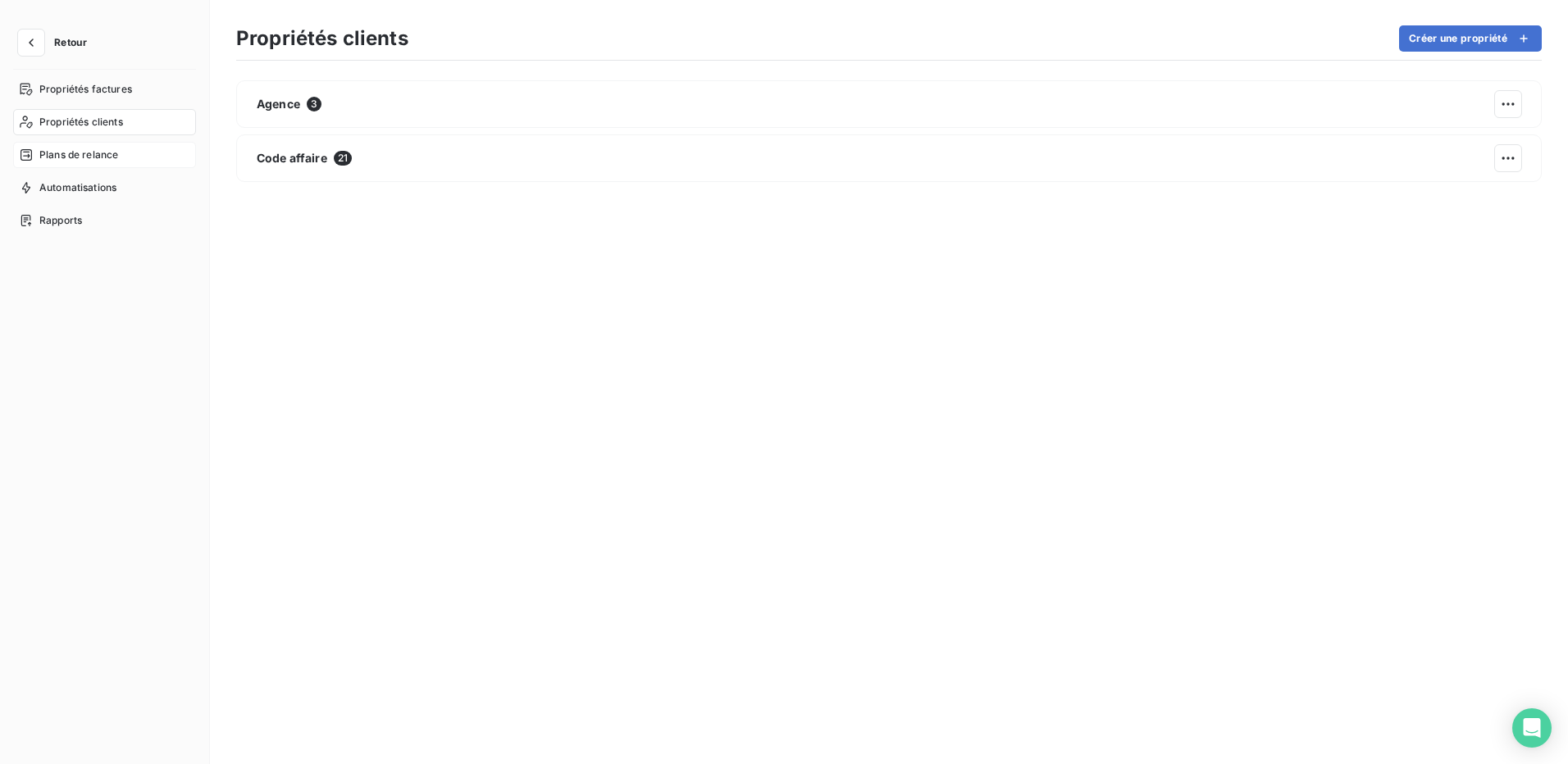
click at [82, 153] on span "Plans de relance" at bounding box center [79, 155] width 79 height 15
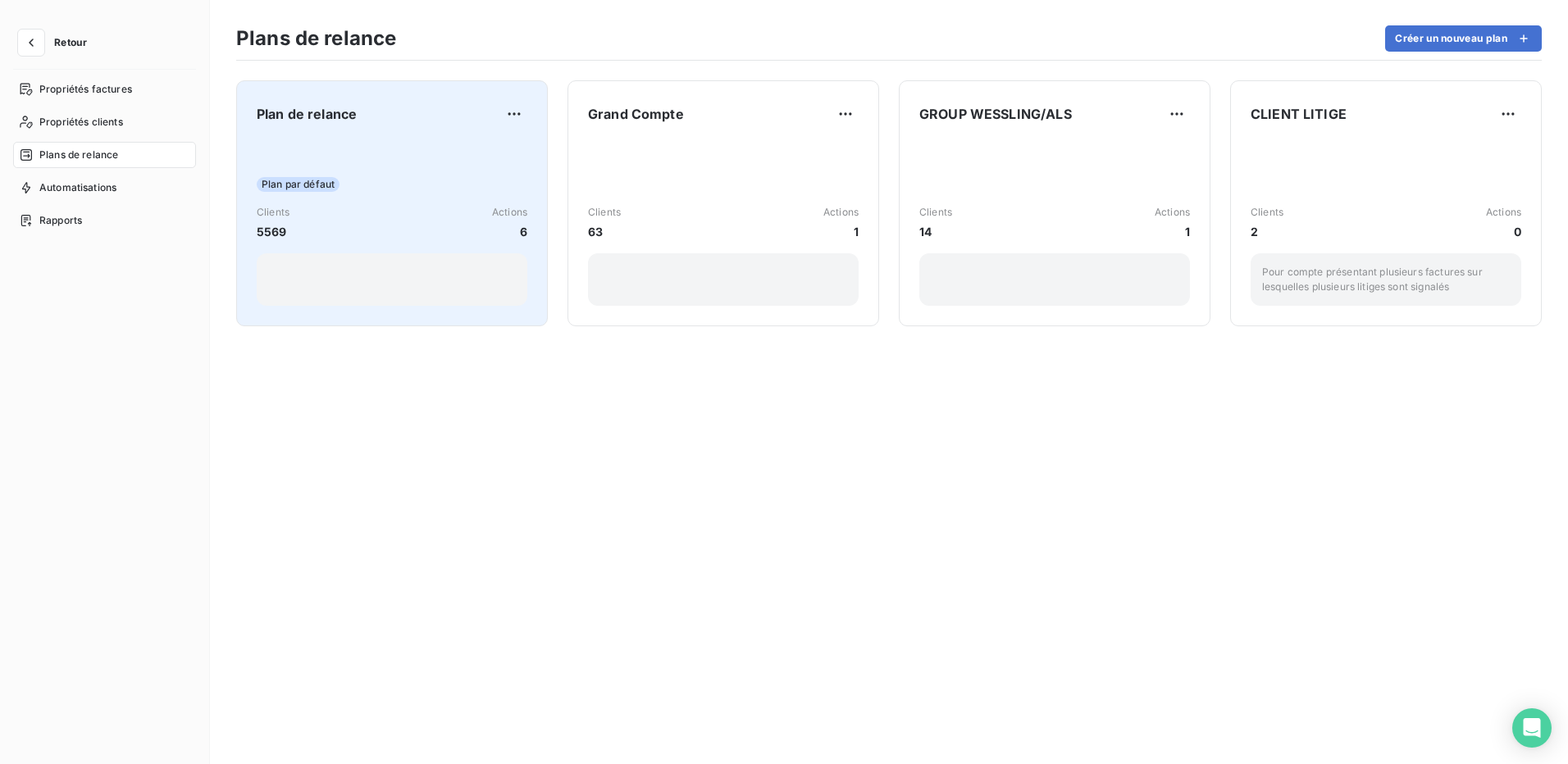
click at [420, 180] on div "Plan par défaut" at bounding box center [392, 184] width 270 height 15
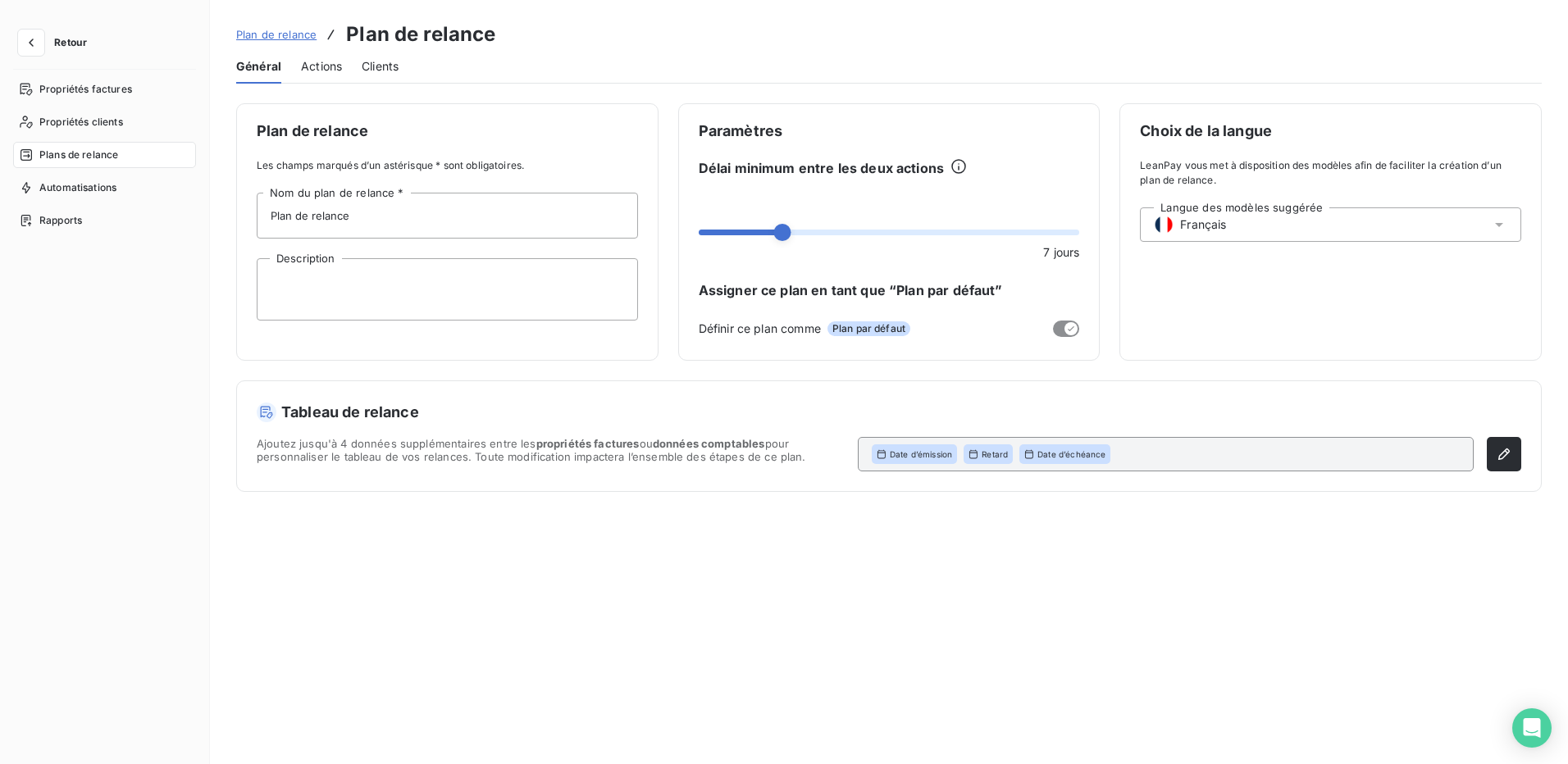
click at [310, 62] on span "Actions" at bounding box center [322, 66] width 41 height 17
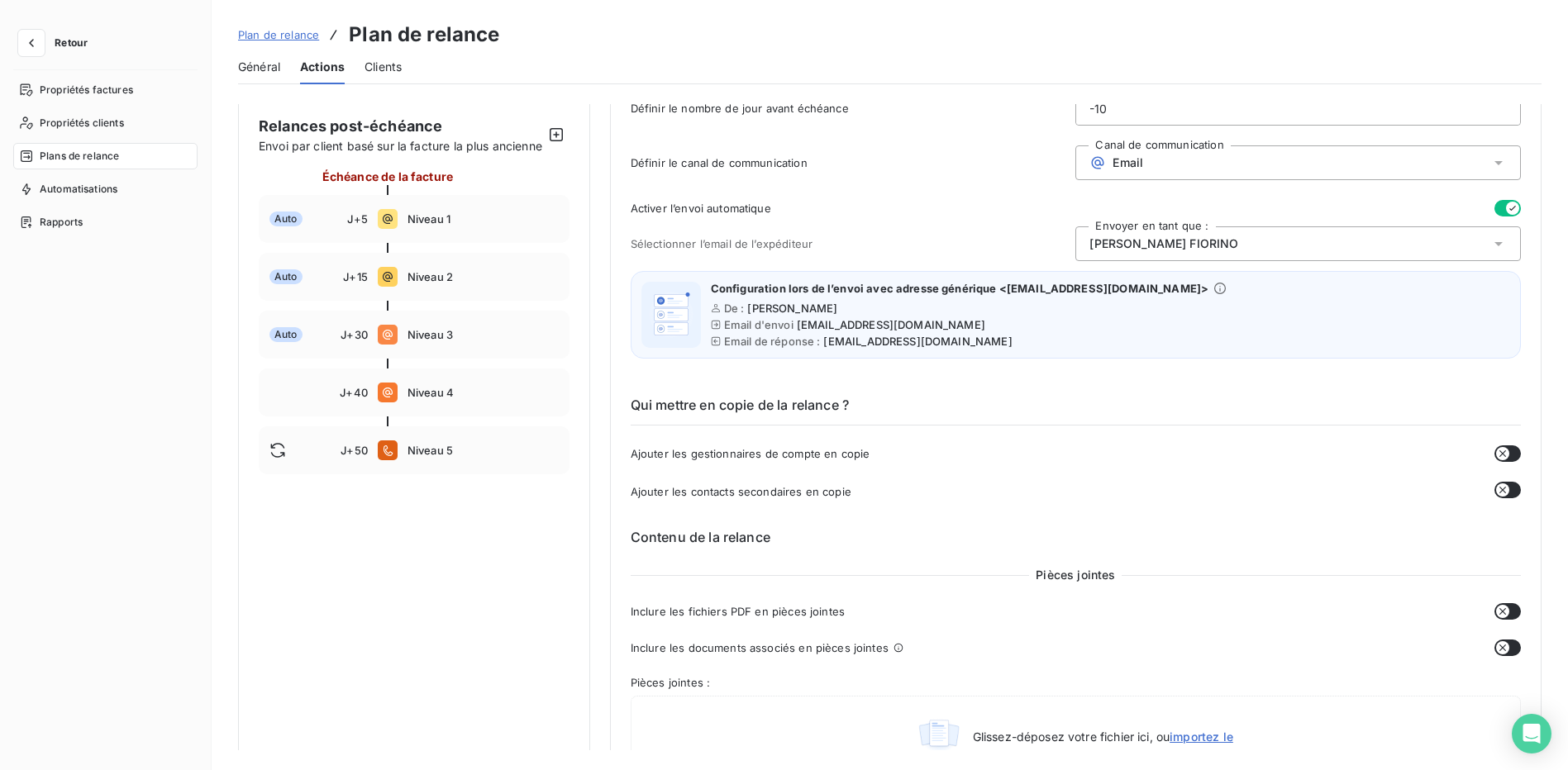
scroll to position [165, 0]
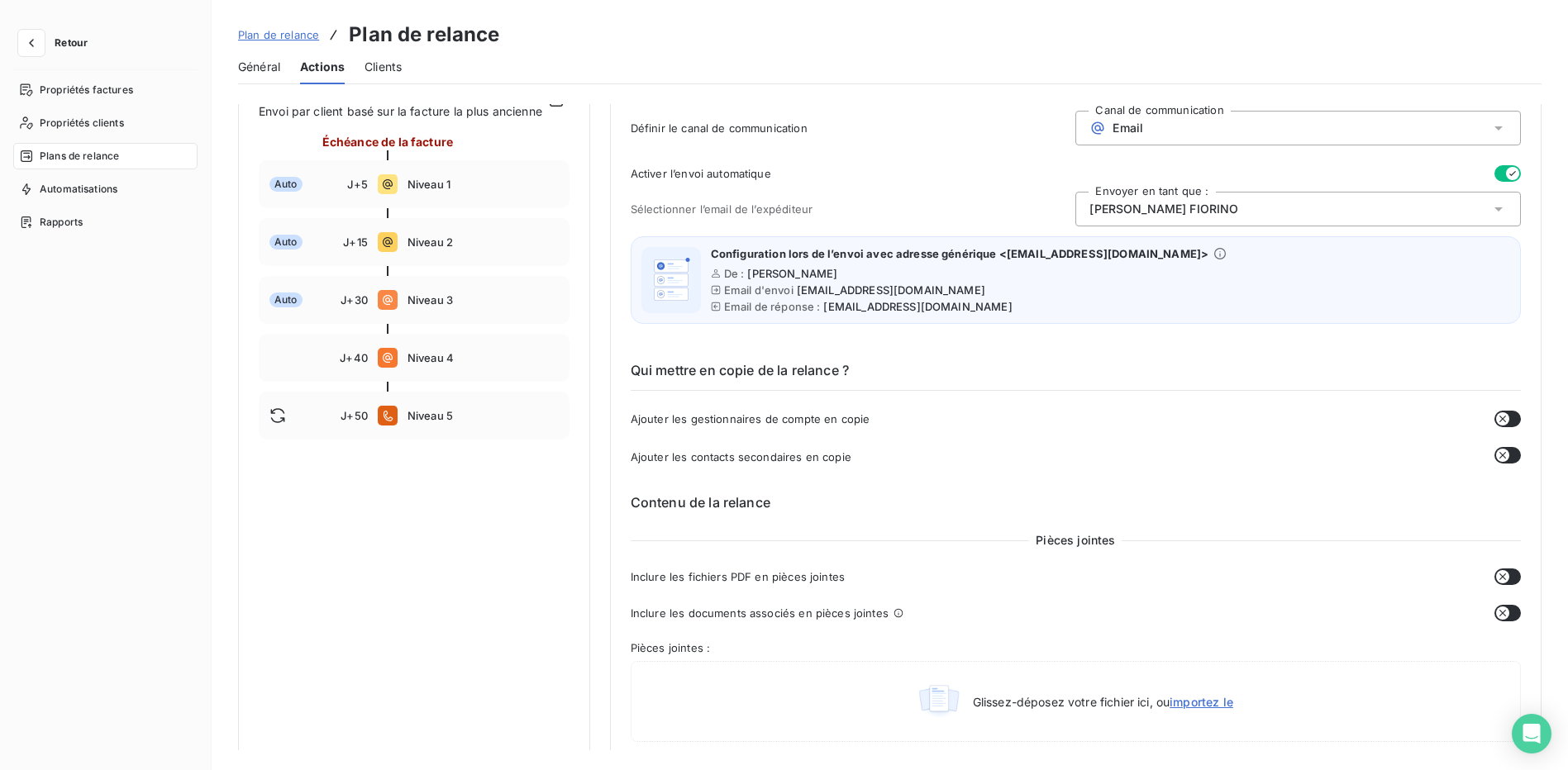
click at [1214, 254] on icon at bounding box center [1220, 254] width 13 height 13
click at [1102, 247] on span "Configuration lors de l’envoi avec adresse générique <[EMAIL_ADDRESS][DOMAIN_NA…" at bounding box center [959, 254] width 498 height 13
click at [1214, 254] on icon at bounding box center [1220, 254] width 13 height 13
click at [958, 316] on div "Configuration lors de l’envoi avec adresse générique <[EMAIL_ADDRESS][DOMAIN_NA…" at bounding box center [1075, 280] width 890 height 88
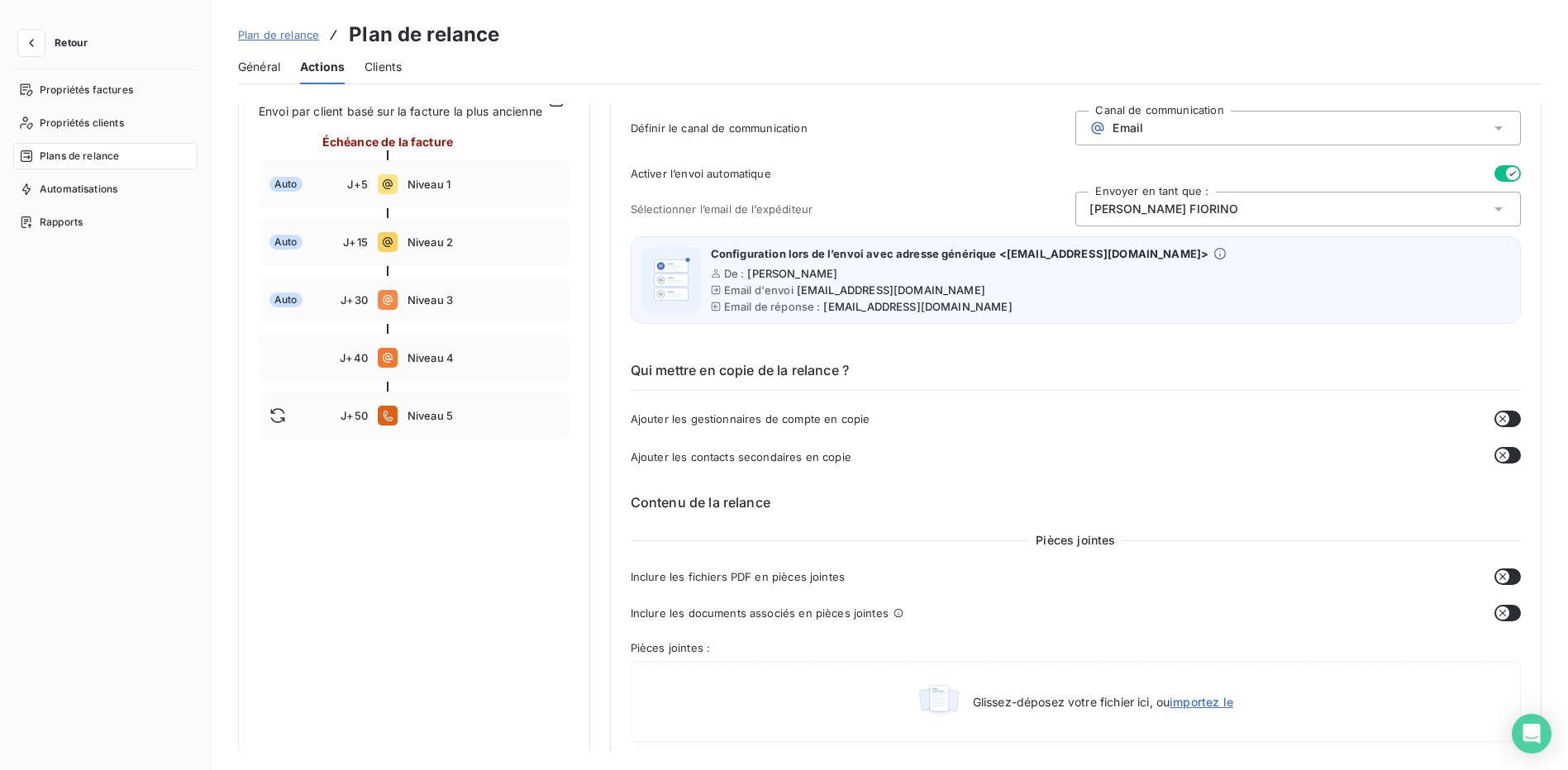
click at [1492, 215] on icon at bounding box center [1498, 209] width 17 height 17
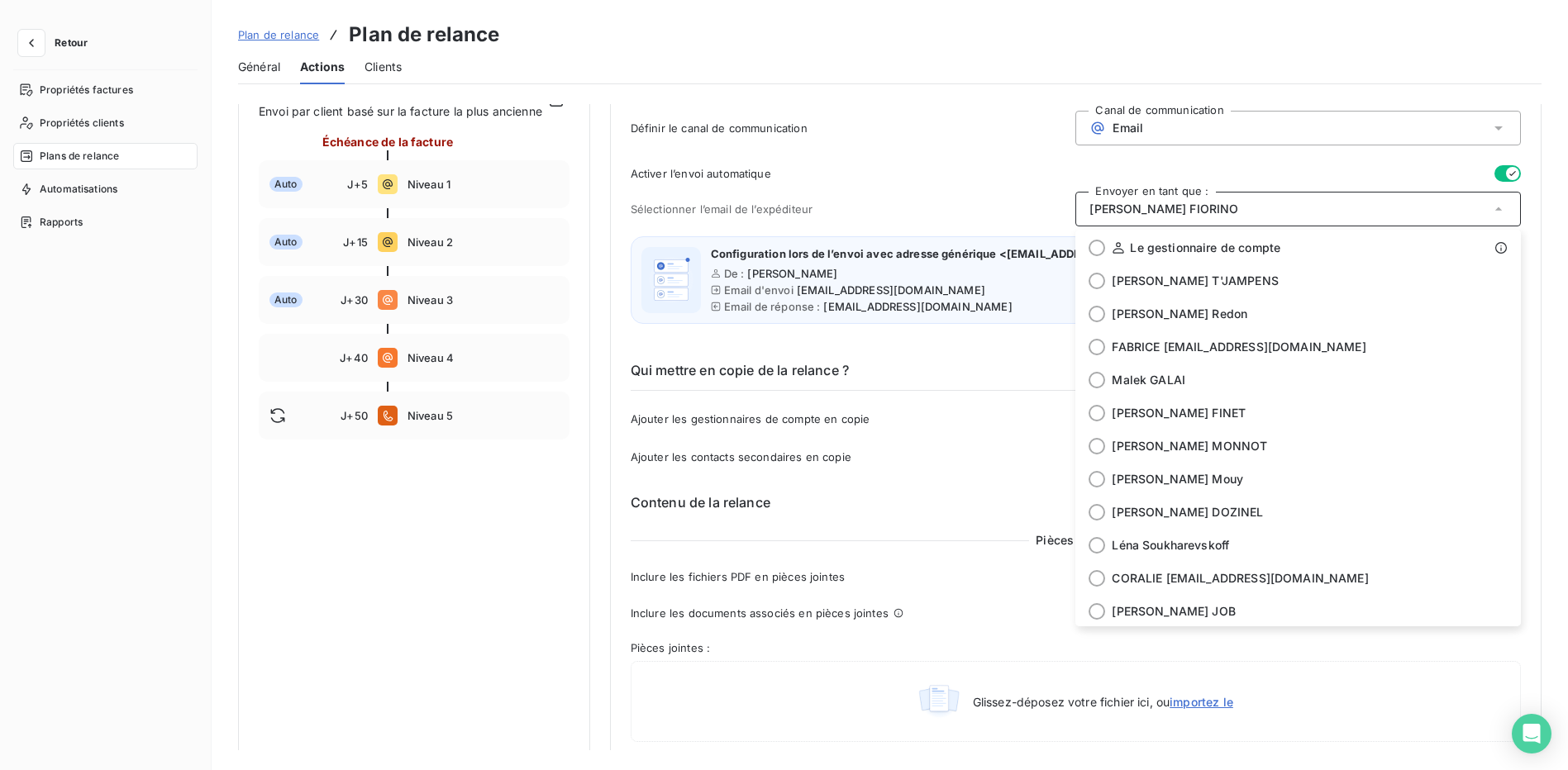
scroll to position [33, 0]
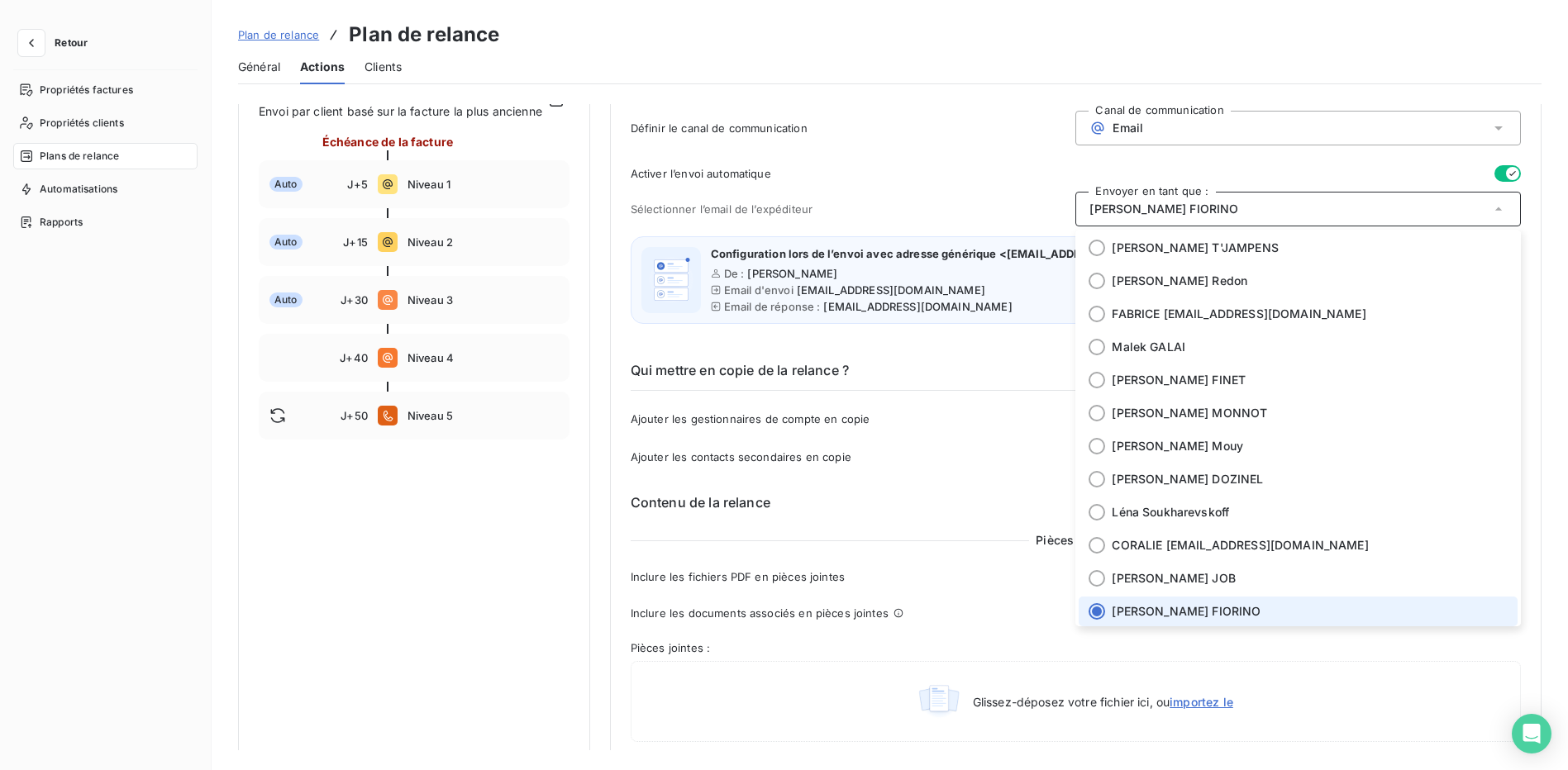
click at [939, 423] on div "Ajouter les gestionnaires de compte en copie" at bounding box center [1075, 419] width 890 height 17
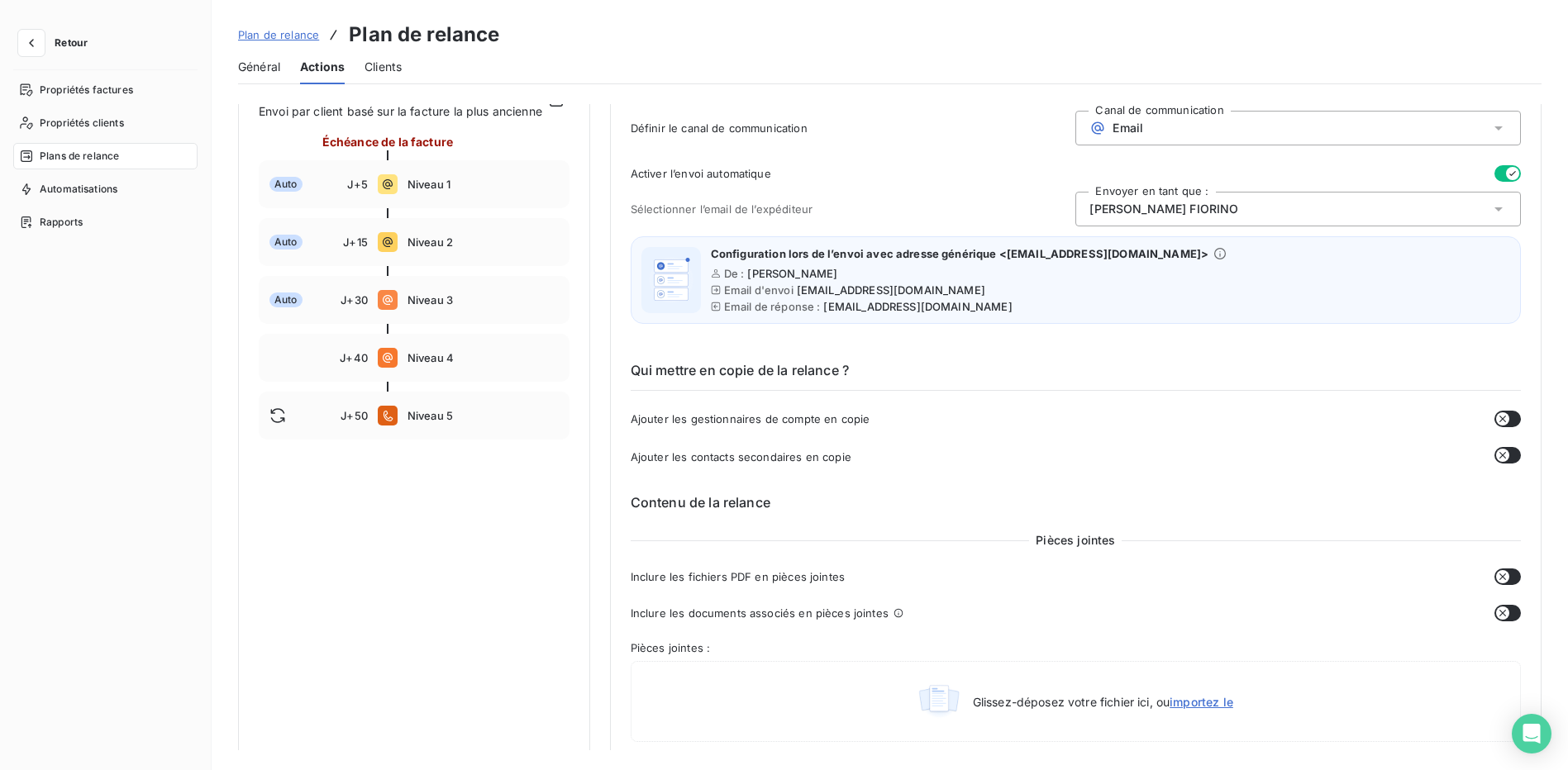
click at [838, 309] on span "[EMAIL_ADDRESS][DOMAIN_NAME]" at bounding box center [918, 306] width 188 height 13
click at [740, 294] on span "Email d'envoi" at bounding box center [759, 290] width 70 height 13
click at [1214, 253] on icon at bounding box center [1219, 254] width 11 height 11
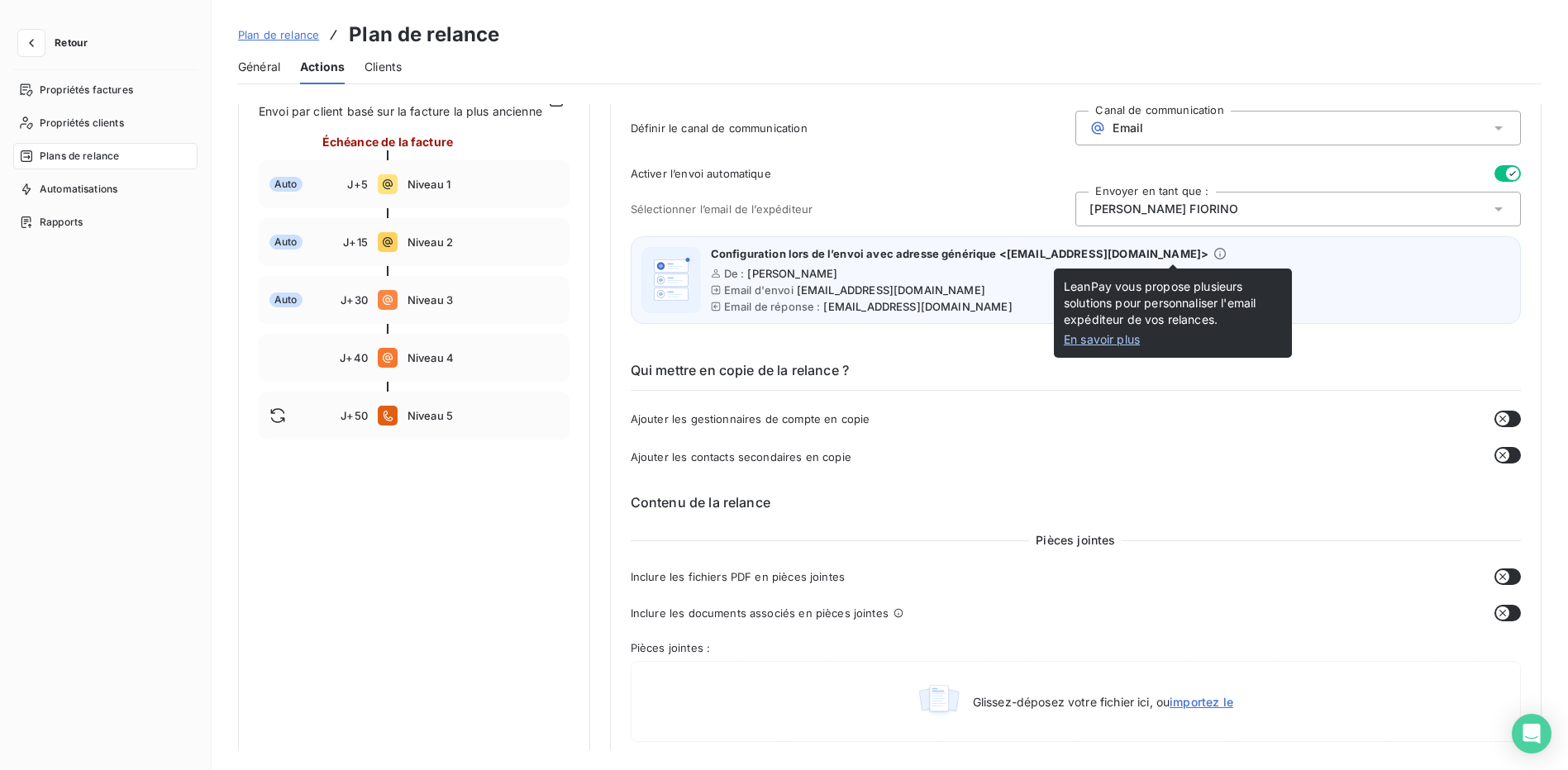
click at [1106, 339] on link "En savoir plus" at bounding box center [1173, 340] width 219 height 17
